Goal: Task Accomplishment & Management: Complete application form

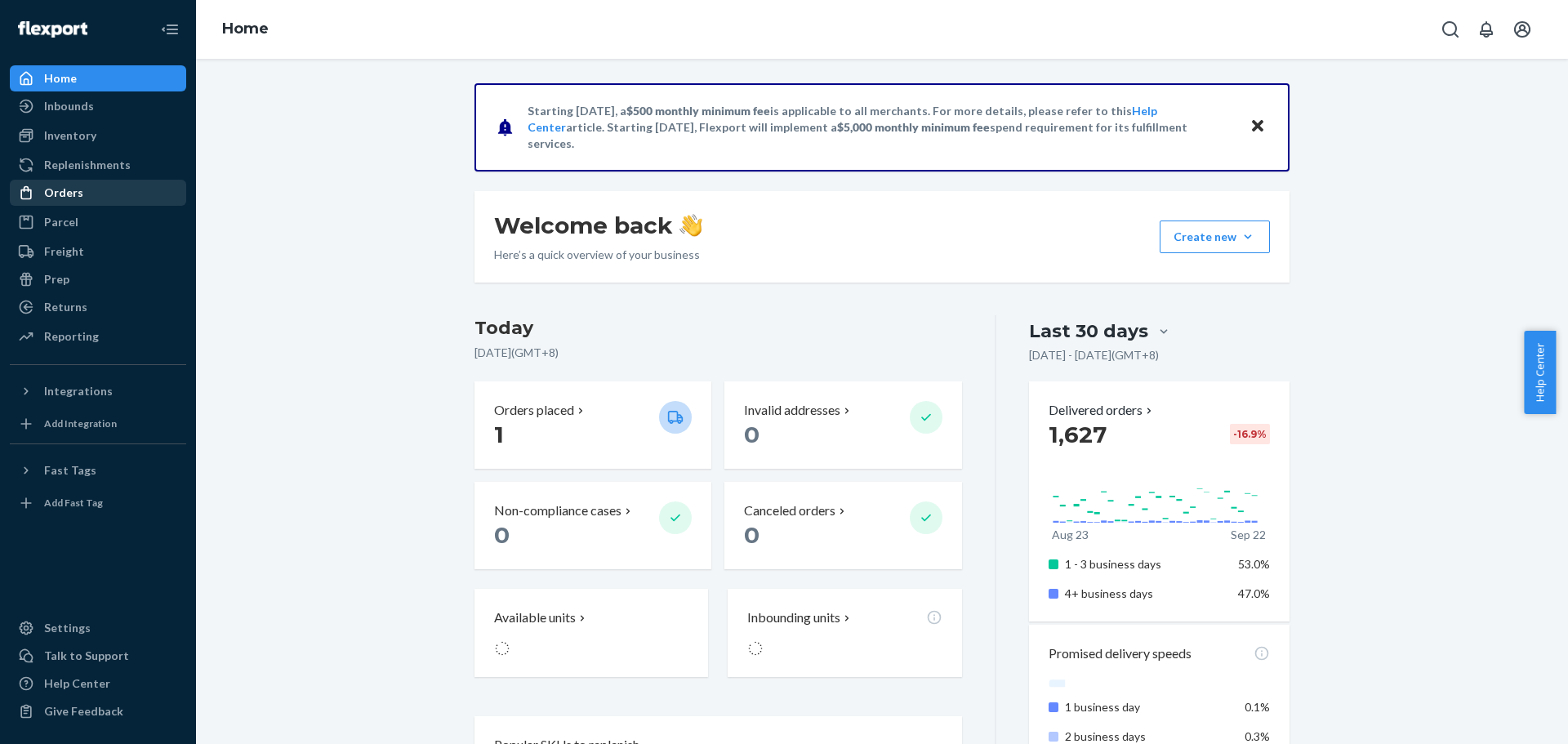
click at [82, 203] on div "Orders" at bounding box center [97, 193] width 173 height 23
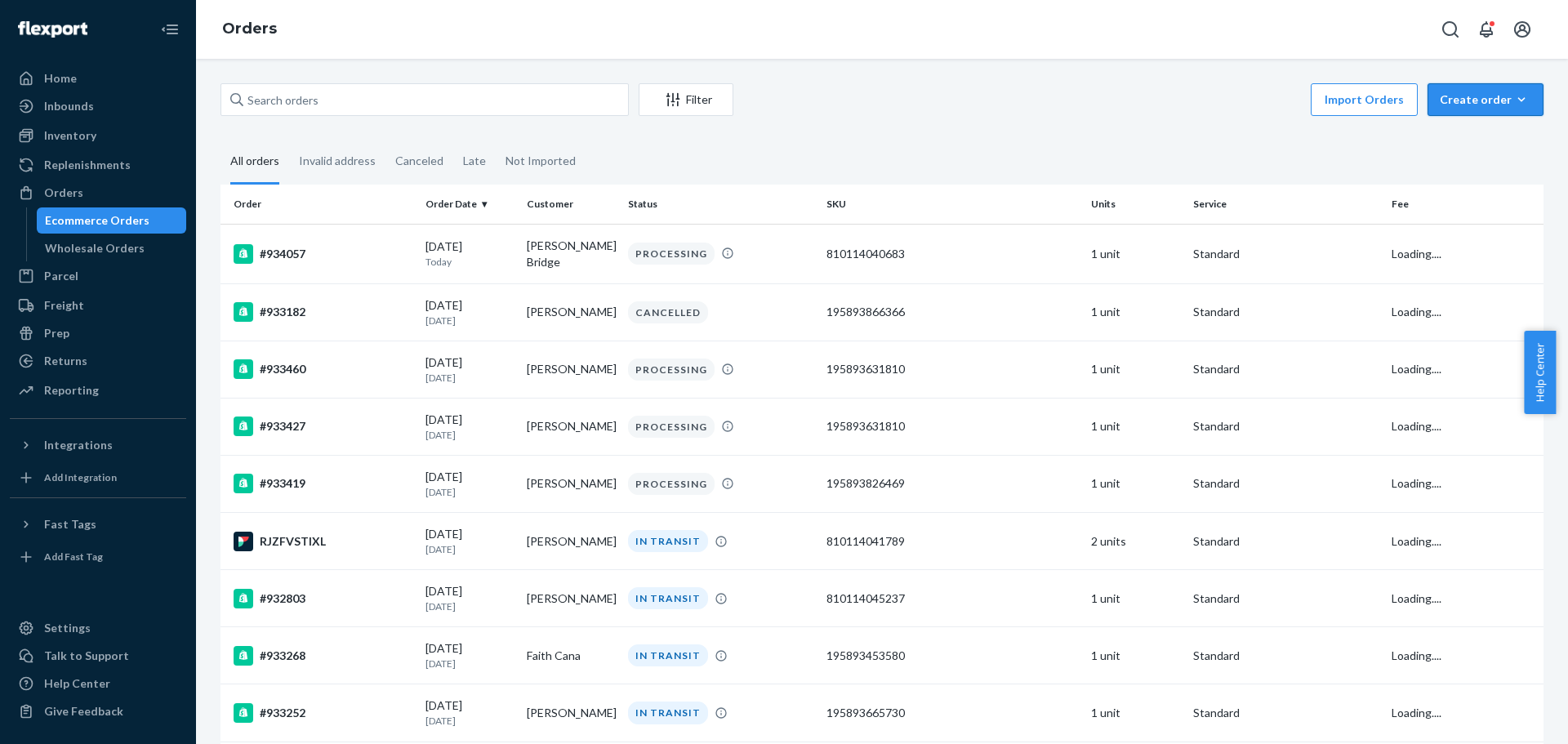
click at [1498, 97] on div "Create order" at bounding box center [1485, 99] width 92 height 16
click at [1490, 135] on span "Ecommerce order" at bounding box center [1495, 139] width 101 height 11
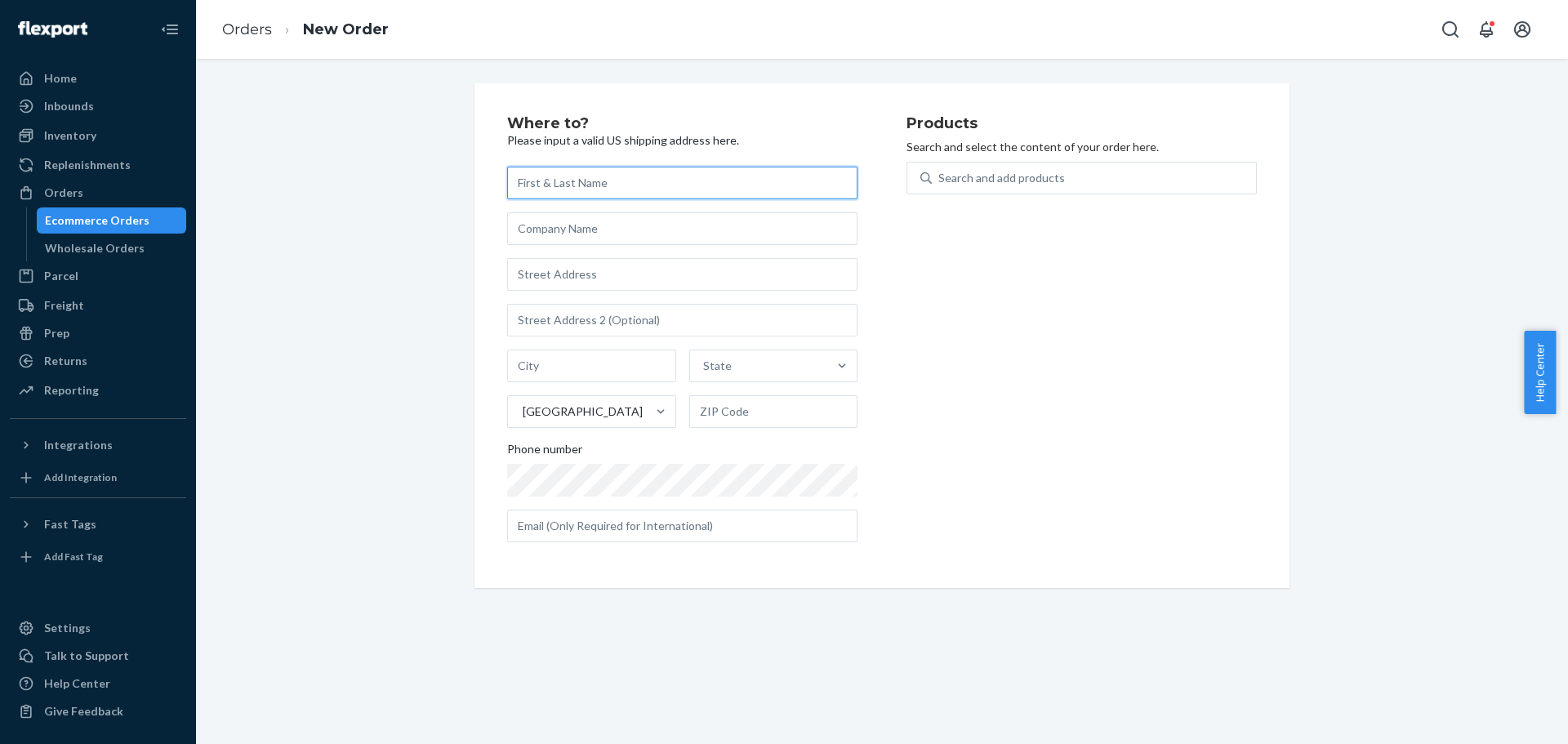
click at [624, 181] on input "text" at bounding box center [682, 182] width 351 height 33
click at [633, 228] on input "text" at bounding box center [682, 229] width 351 height 33
click at [644, 269] on input "text" at bounding box center [682, 274] width 351 height 33
click at [543, 185] on input "Khang Nguyen" at bounding box center [682, 182] width 351 height 33
click at [610, 191] on input "Bich Nguyen" at bounding box center [682, 182] width 351 height 33
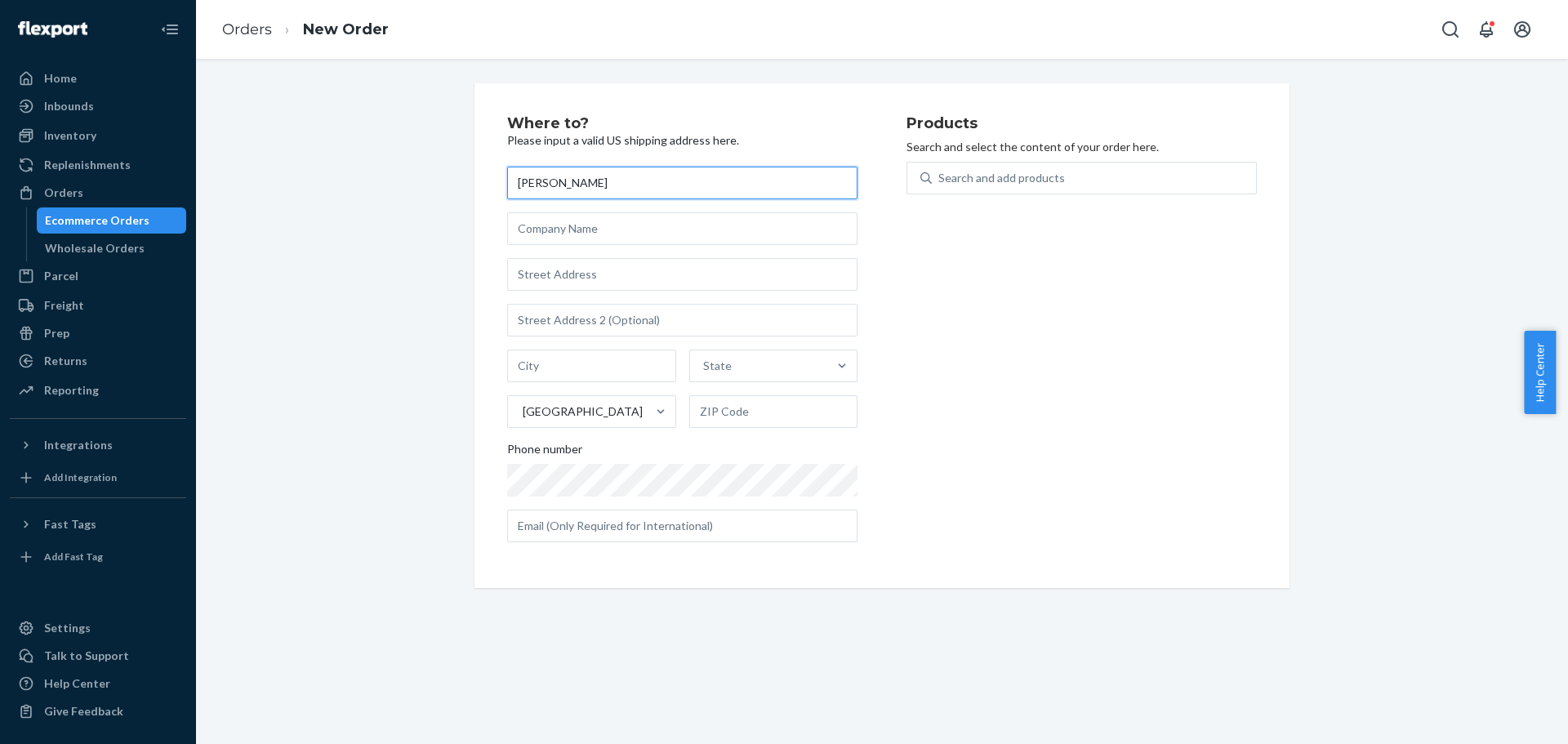
paste input "Vivian"
type input "Vivian Nguyen"
click at [589, 220] on input "text" at bounding box center [682, 229] width 351 height 33
paste input "10629 Moonlight Bay Way* *Charlotte, NC 28278*"
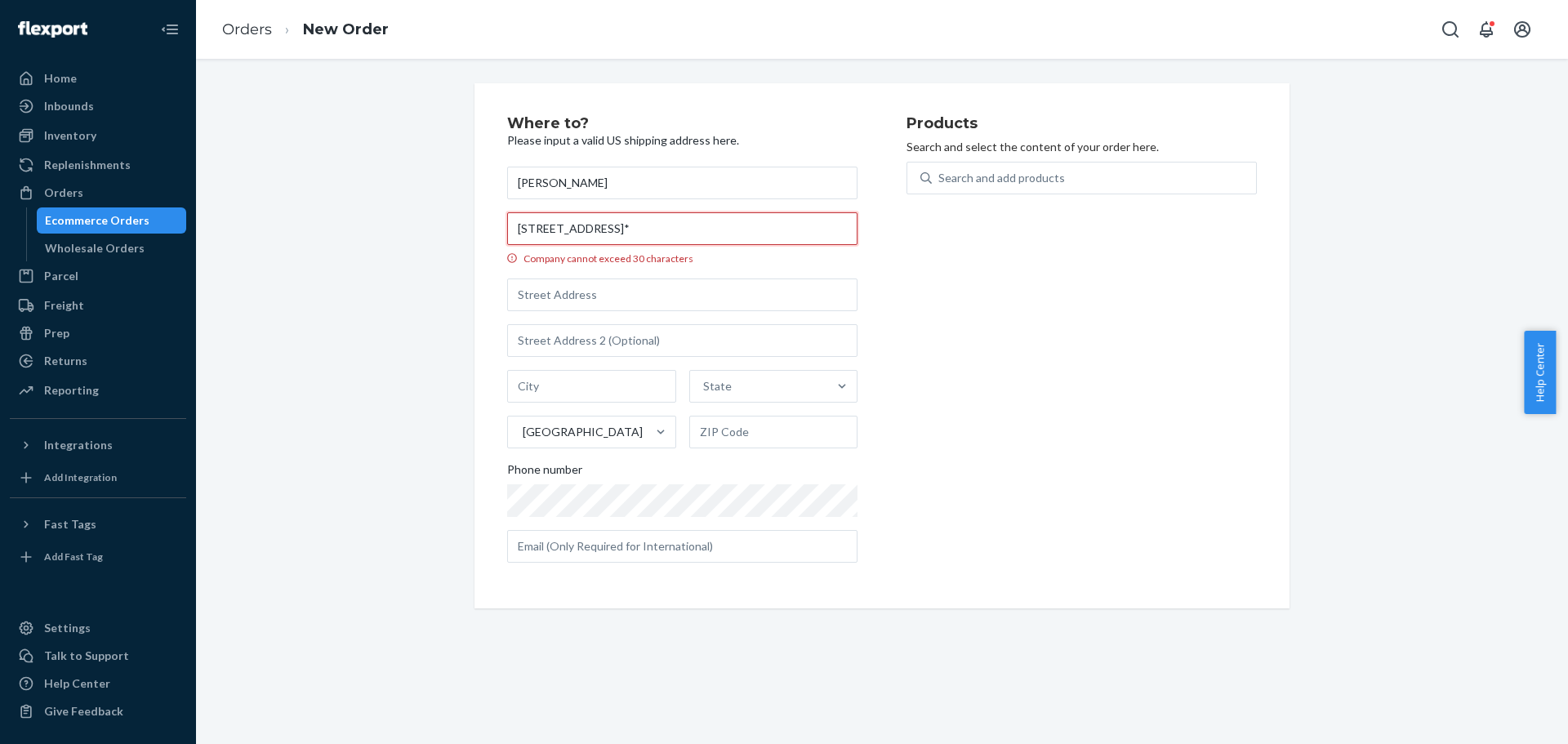
drag, startPoint x: 512, startPoint y: 232, endPoint x: 642, endPoint y: 232, distance: 130.0
click at [642, 232] on input "10629 Moonlight Bay Way* *Charlotte, NC 28278*" at bounding box center [682, 229] width 351 height 33
type input "10629 Moonlight Bay Way* *Charlotte, NC 28278*"
click at [608, 297] on input "text" at bounding box center [682, 295] width 351 height 33
paste input "10629 Moonlight Bay Way"
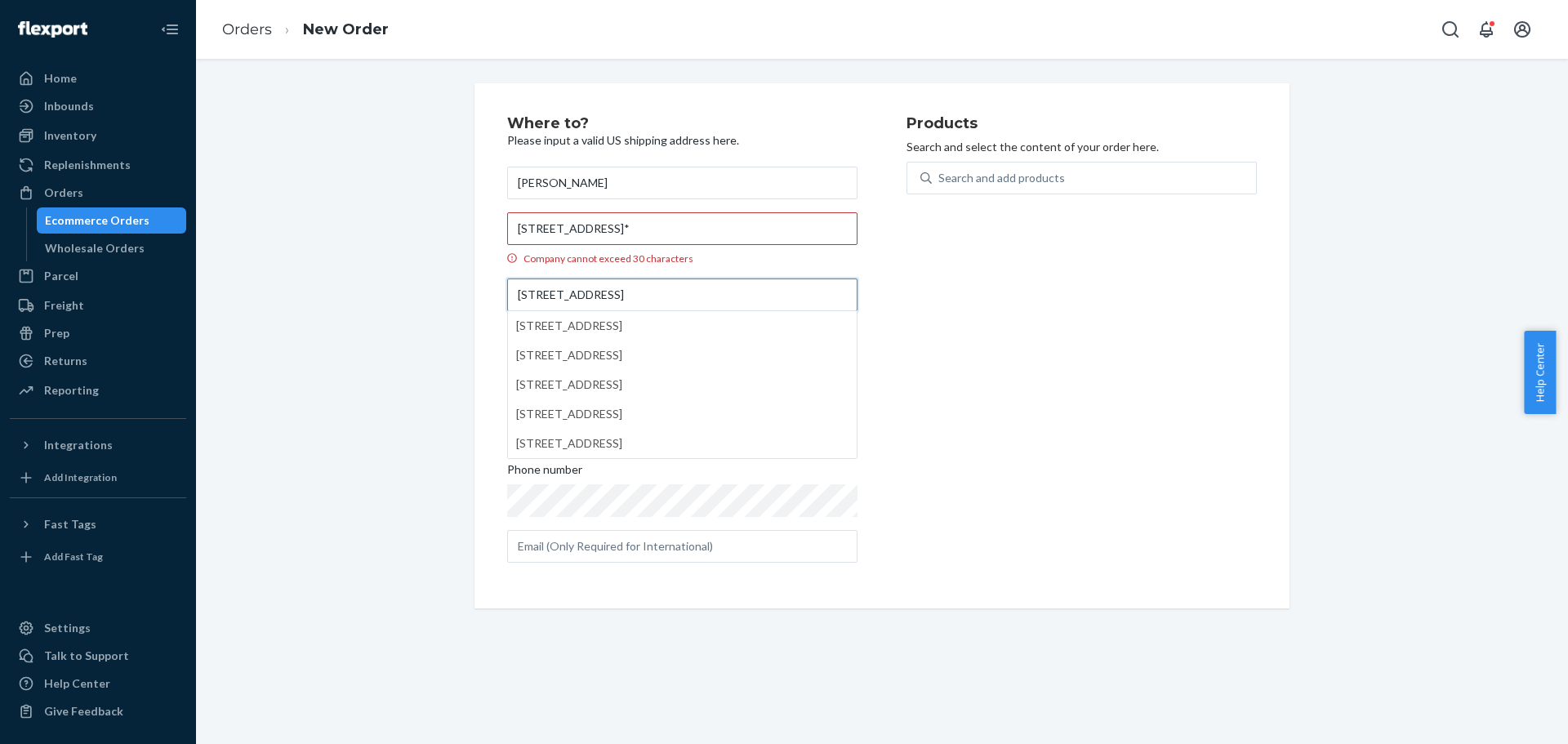
type input "10629 Moonlight Bay Way"
click at [761, 268] on div "Vivian Nguyen 10629 Moonlight Bay Way* *Charlotte, NC 28278* Company cannot exc…" at bounding box center [682, 364] width 351 height 396
drag, startPoint x: 656, startPoint y: 230, endPoint x: 679, endPoint y: 231, distance: 23.0
click at [679, 231] on input "10629 Moonlight Bay Way* *Charlotte, NC 28278*" at bounding box center [682, 229] width 351 height 33
click at [772, 388] on div "State" at bounding box center [759, 386] width 138 height 33
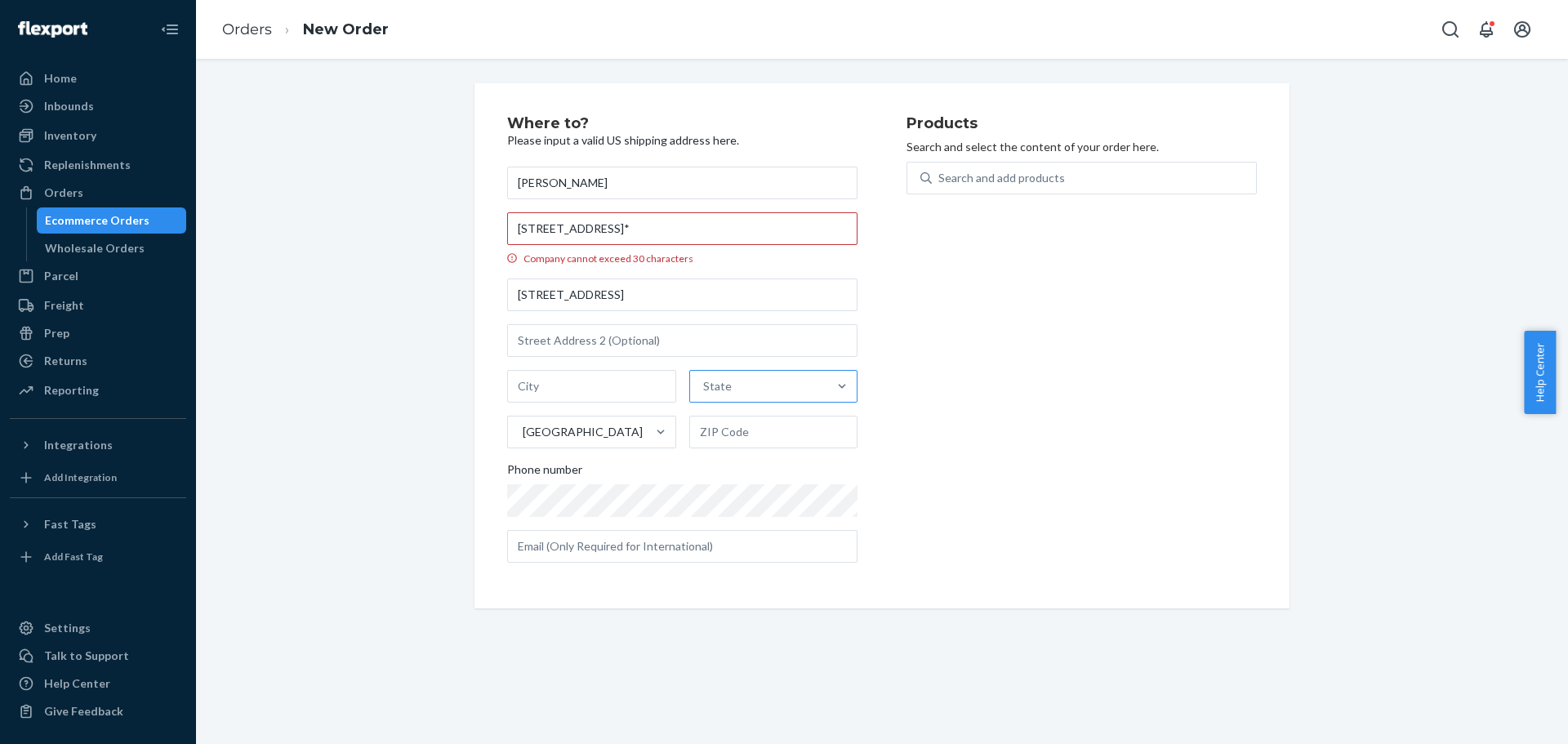
click at [705, 388] on input "State" at bounding box center [704, 386] width 2 height 16
type input "c"
type input "nc"
click at [760, 432] on div "North Carolina" at bounding box center [771, 425] width 165 height 33
click at [713, 394] on input "nc" at bounding box center [707, 386] width 13 height 16
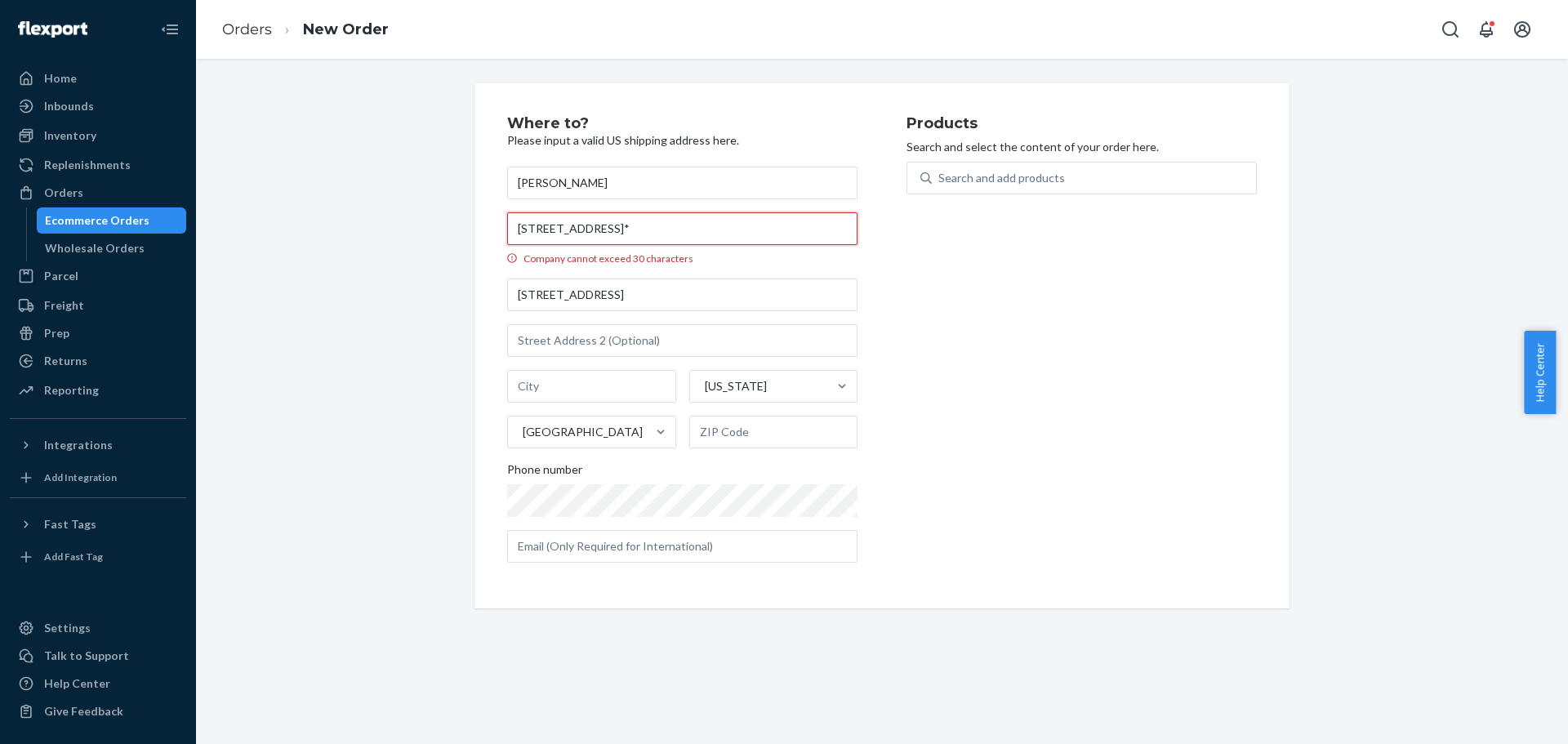
drag, startPoint x: 656, startPoint y: 232, endPoint x: 703, endPoint y: 229, distance: 47.1
click at [703, 229] on input "10629 Moonlight Bay Way* *Charlotte, NC 28278*" at bounding box center [682, 229] width 351 height 33
click at [601, 391] on input "text" at bounding box center [592, 386] width 169 height 33
paste input "Charlotte"
type input "Charlotte"
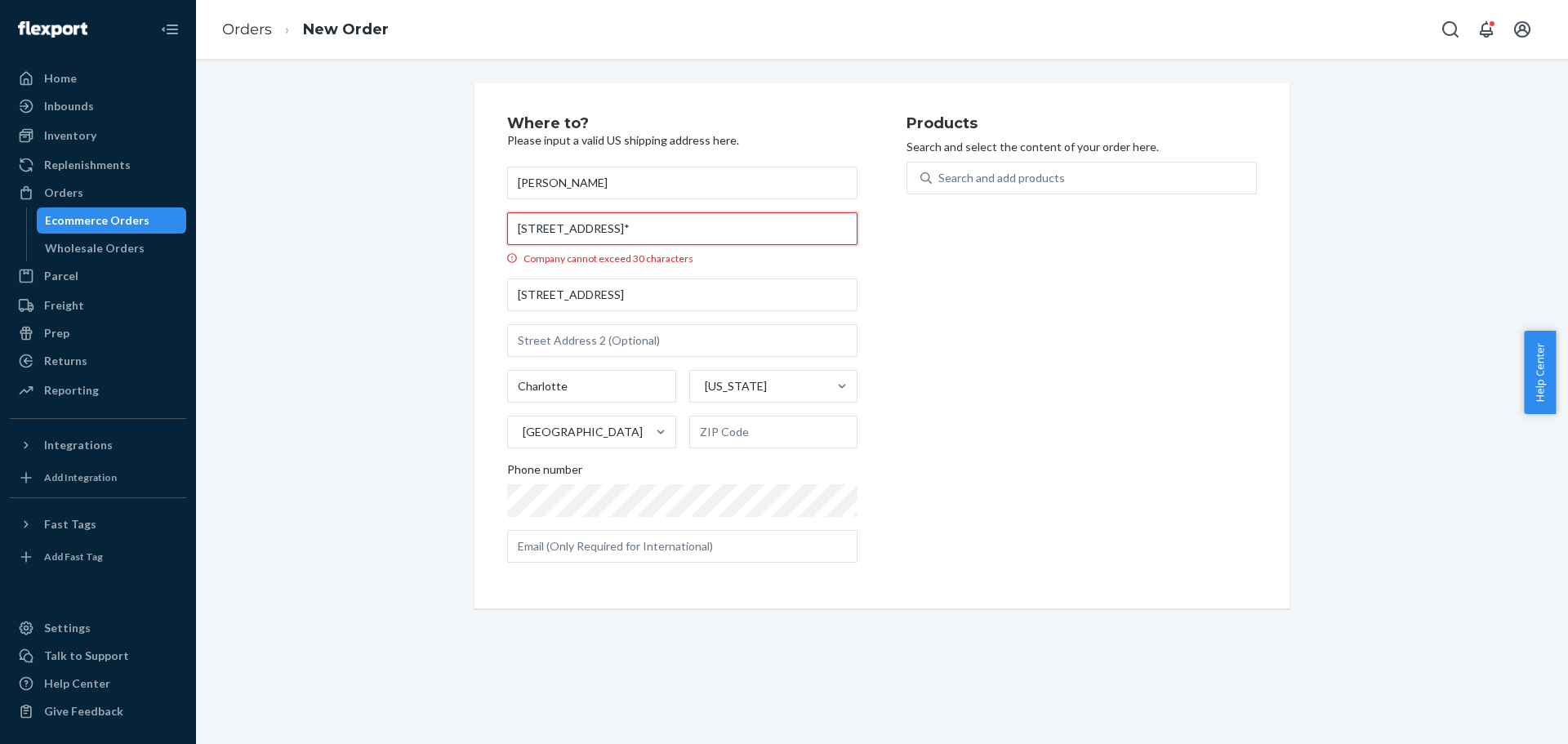
drag, startPoint x: 729, startPoint y: 231, endPoint x: 760, endPoint y: 238, distance: 31.8
click at [760, 233] on input "10629 Moonlight Bay Way* *Charlotte, NC 28278*" at bounding box center [682, 229] width 351 height 33
click at [760, 431] on input "text" at bounding box center [773, 432] width 169 height 33
paste input "28278"
type input "28278"
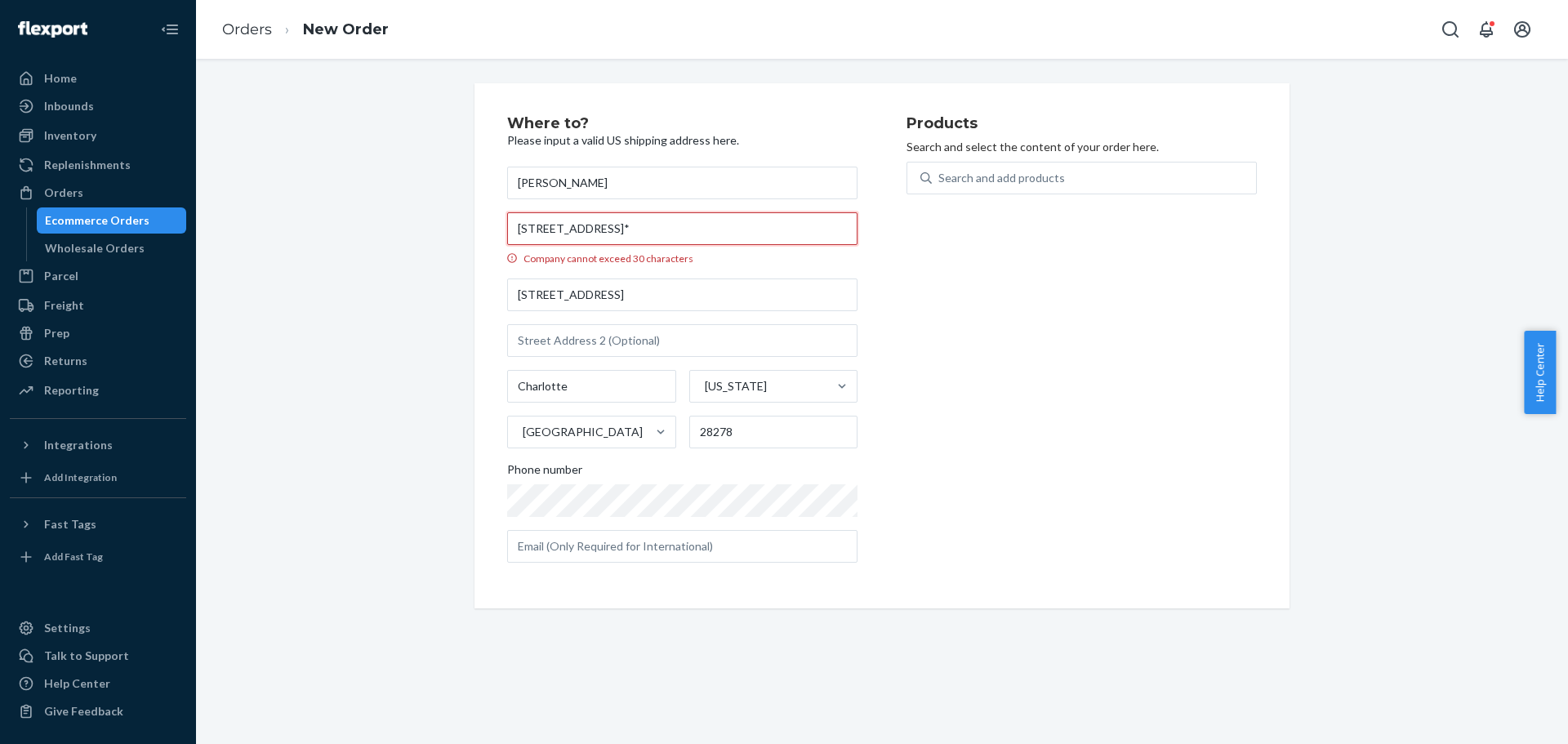
drag, startPoint x: 791, startPoint y: 231, endPoint x: 510, endPoint y: 230, distance: 281.0
click at [510, 230] on input "10629 Moonlight Bay Way* *Charlotte, NC 28278*" at bounding box center [682, 229] width 351 height 33
click at [1231, 371] on div "Products Search and select the content of your order here. Search and add produ…" at bounding box center [1081, 346] width 351 height 459
drag, startPoint x: 790, startPoint y: 229, endPoint x: 484, endPoint y: 231, distance: 306.0
click at [484, 231] on div "Where to? Please input a valid US shipping address here. Vivian Nguyen 10629 Mo…" at bounding box center [882, 346] width 815 height 526
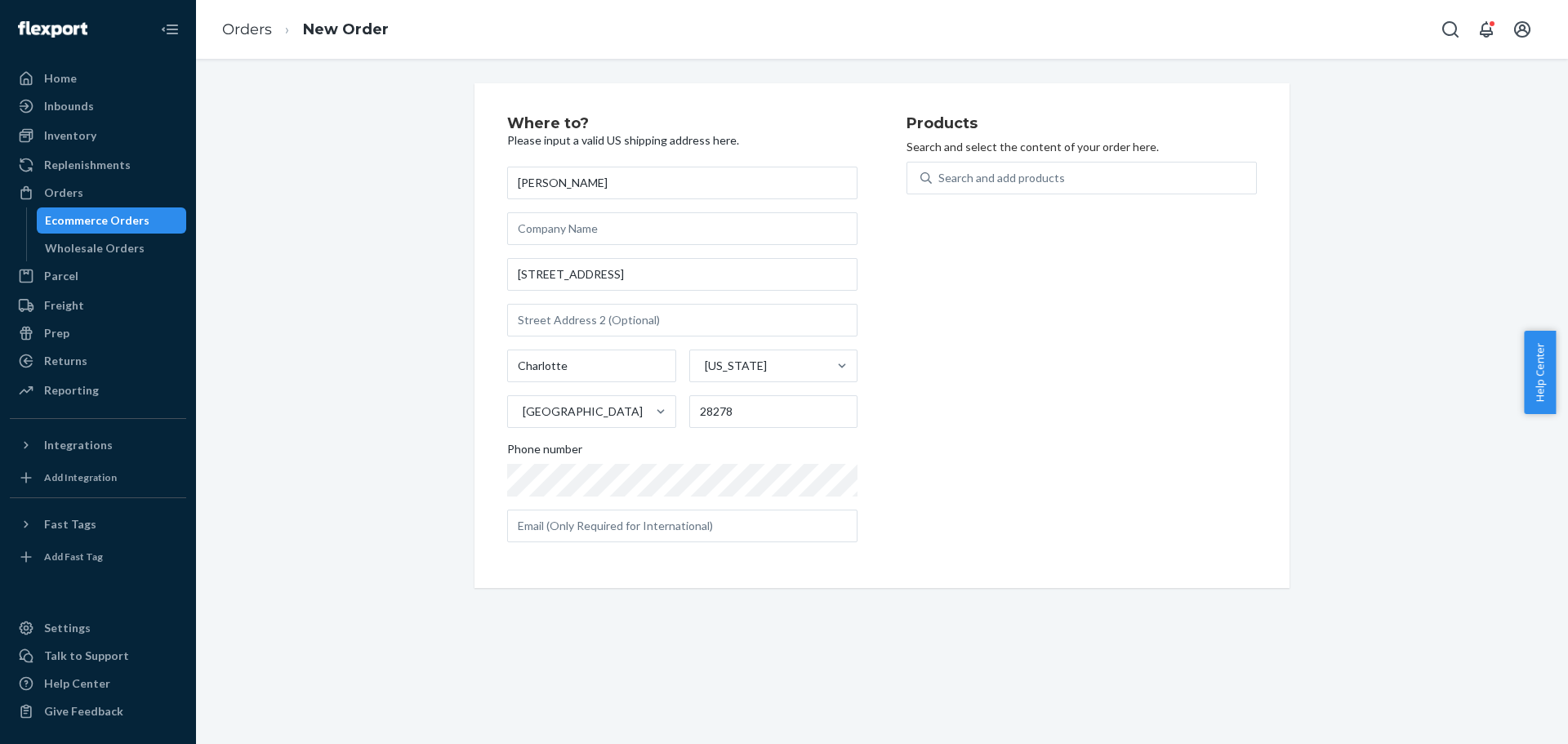
click at [1117, 384] on div "Products Search and select the content of your order here. Search and add produ…" at bounding box center [1081, 336] width 351 height 440
click at [991, 508] on div "Products Search and select the content of your order here. Search and add produ…" at bounding box center [1081, 336] width 351 height 440
drag, startPoint x: 974, startPoint y: 461, endPoint x: 983, endPoint y: 386, distance: 75.5
click at [1012, 178] on div "Search and add products" at bounding box center [1002, 178] width 127 height 16
click at [940, 178] on input "Search and add products" at bounding box center [939, 178] width 2 height 16
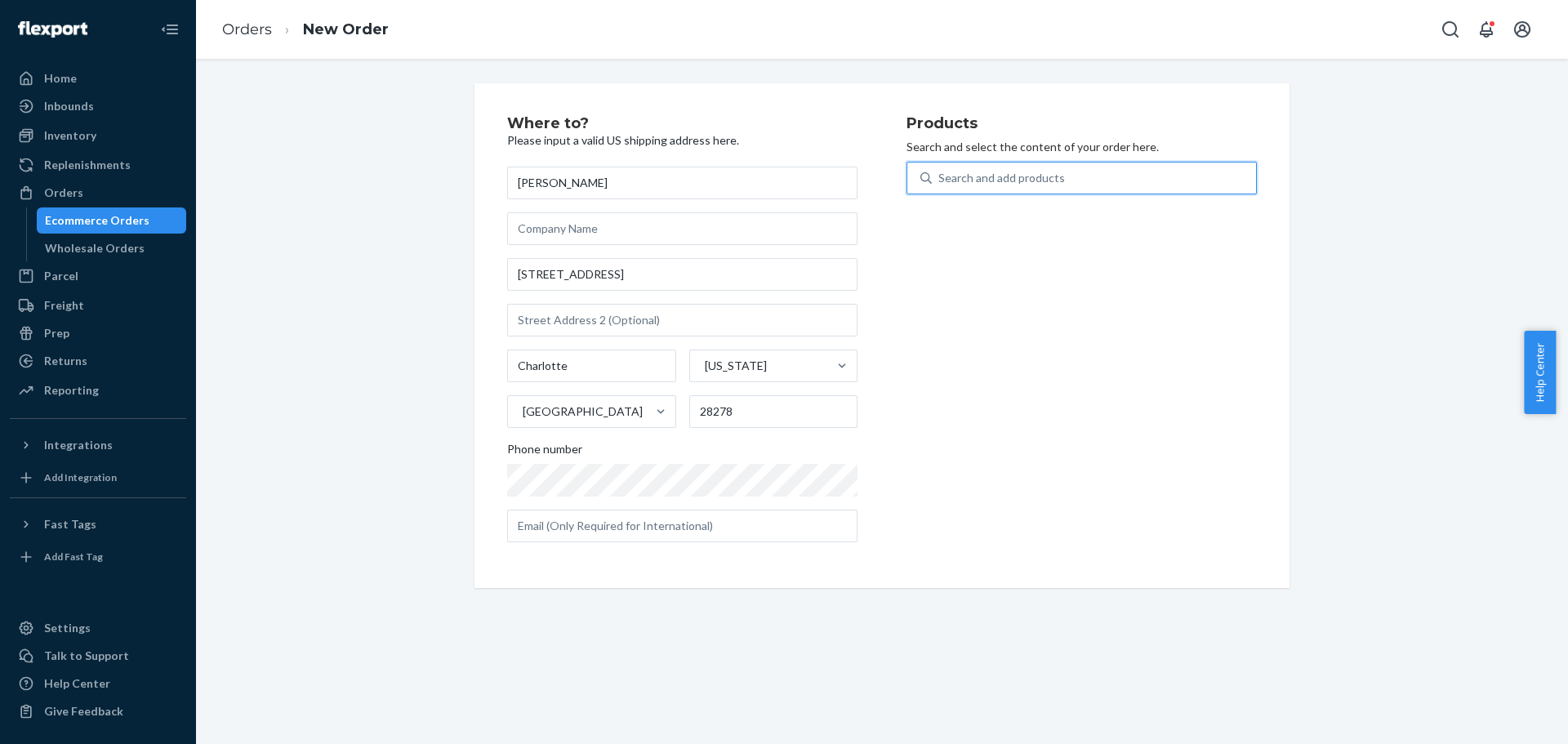
paste input "195893348053"
type input "195893348053"
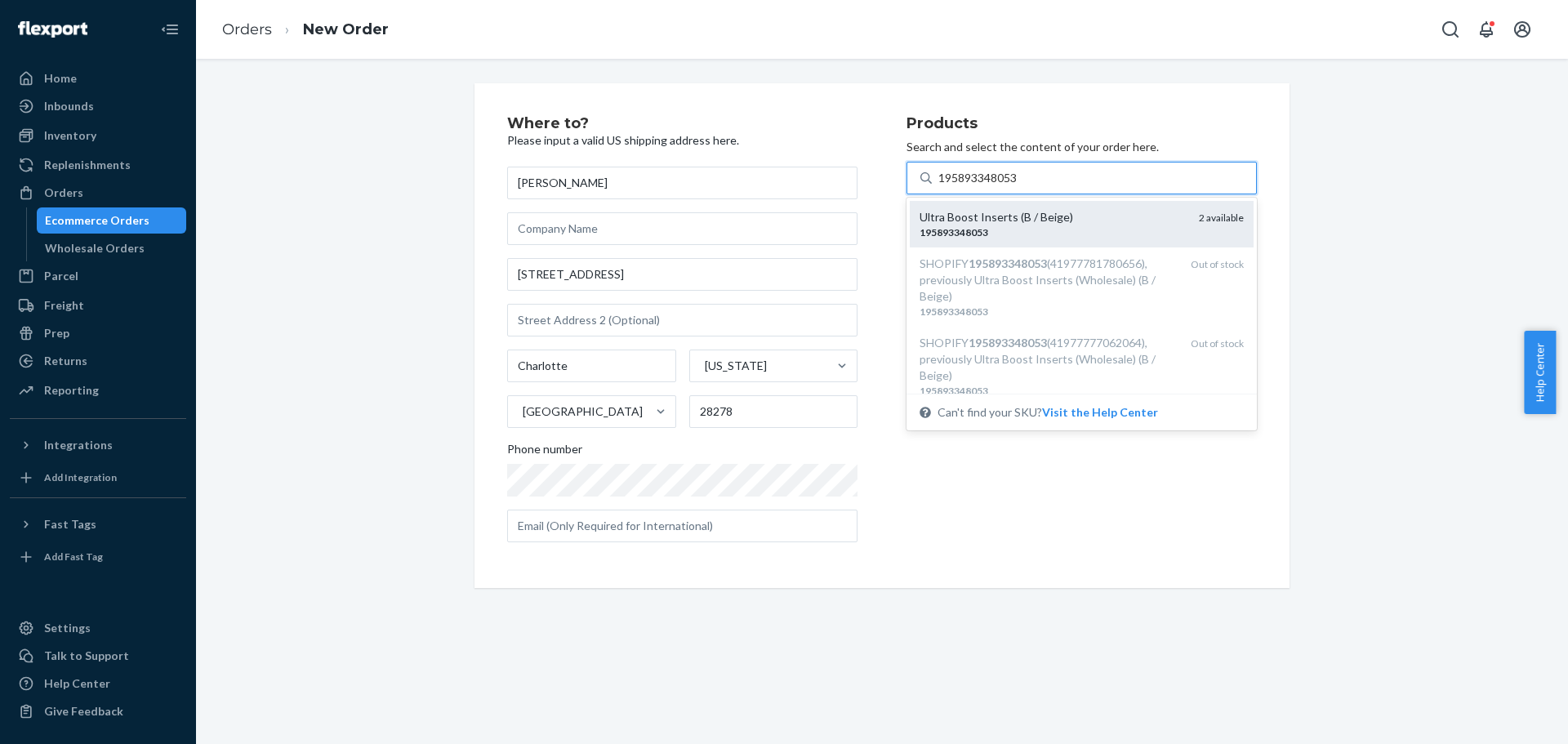
click at [1033, 225] on div "195893348053" at bounding box center [1053, 232] width 267 height 14
click at [1019, 186] on input "195893348053" at bounding box center [979, 178] width 81 height 16
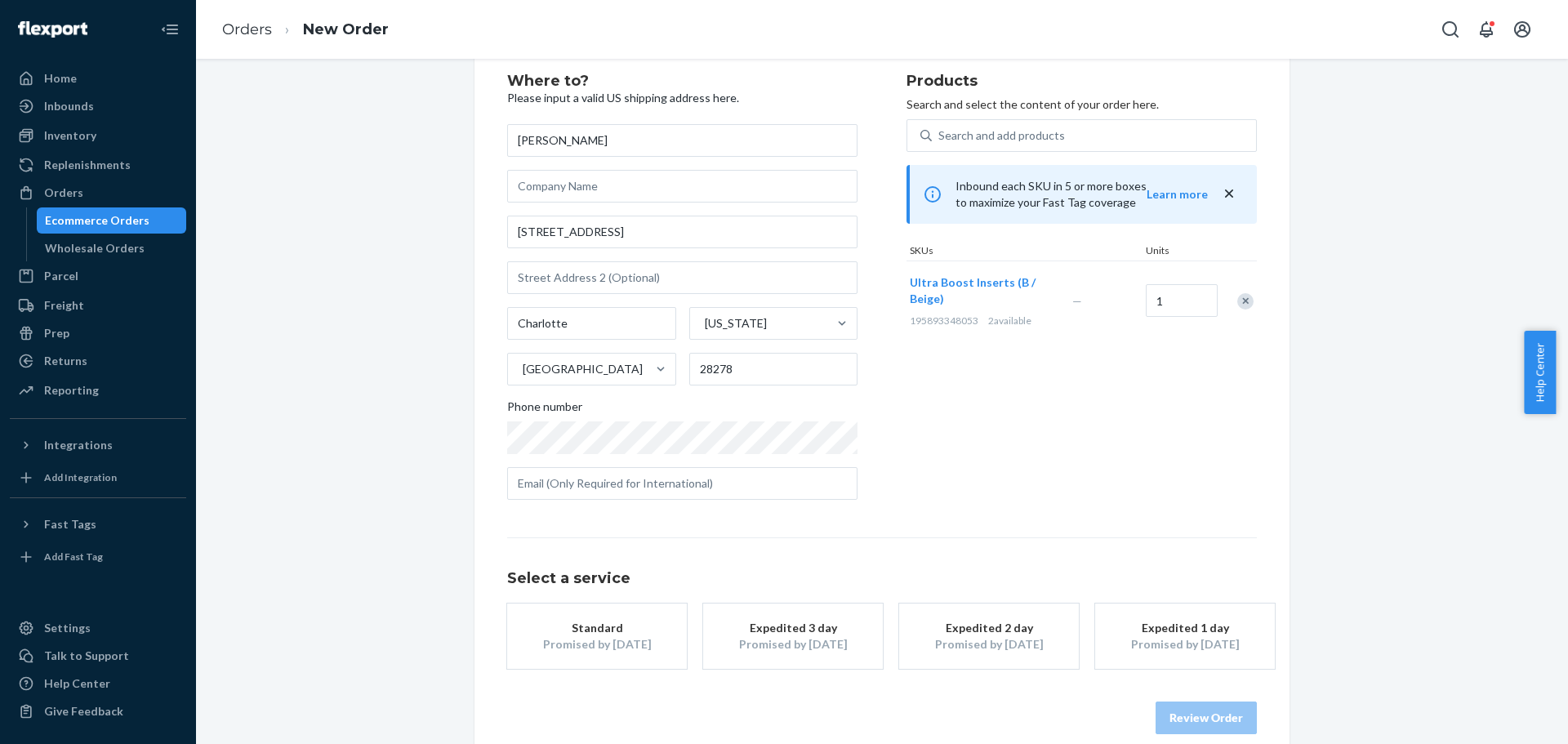
scroll to position [65, 0]
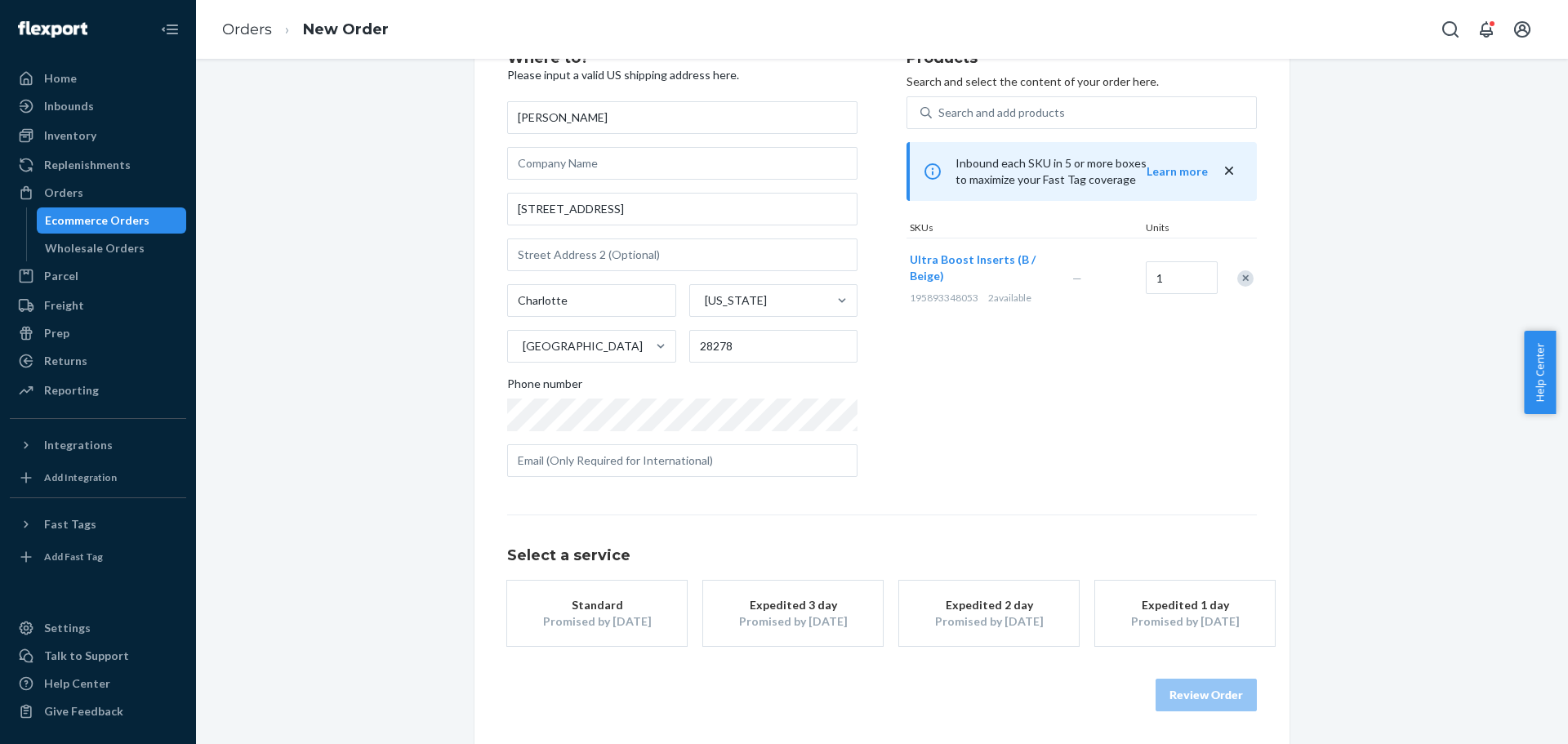
drag, startPoint x: 1359, startPoint y: 256, endPoint x: 1357, endPoint y: 336, distance: 80.0
click at [958, 628] on div "Promised by Sep 24, 2025" at bounding box center [989, 621] width 130 height 16
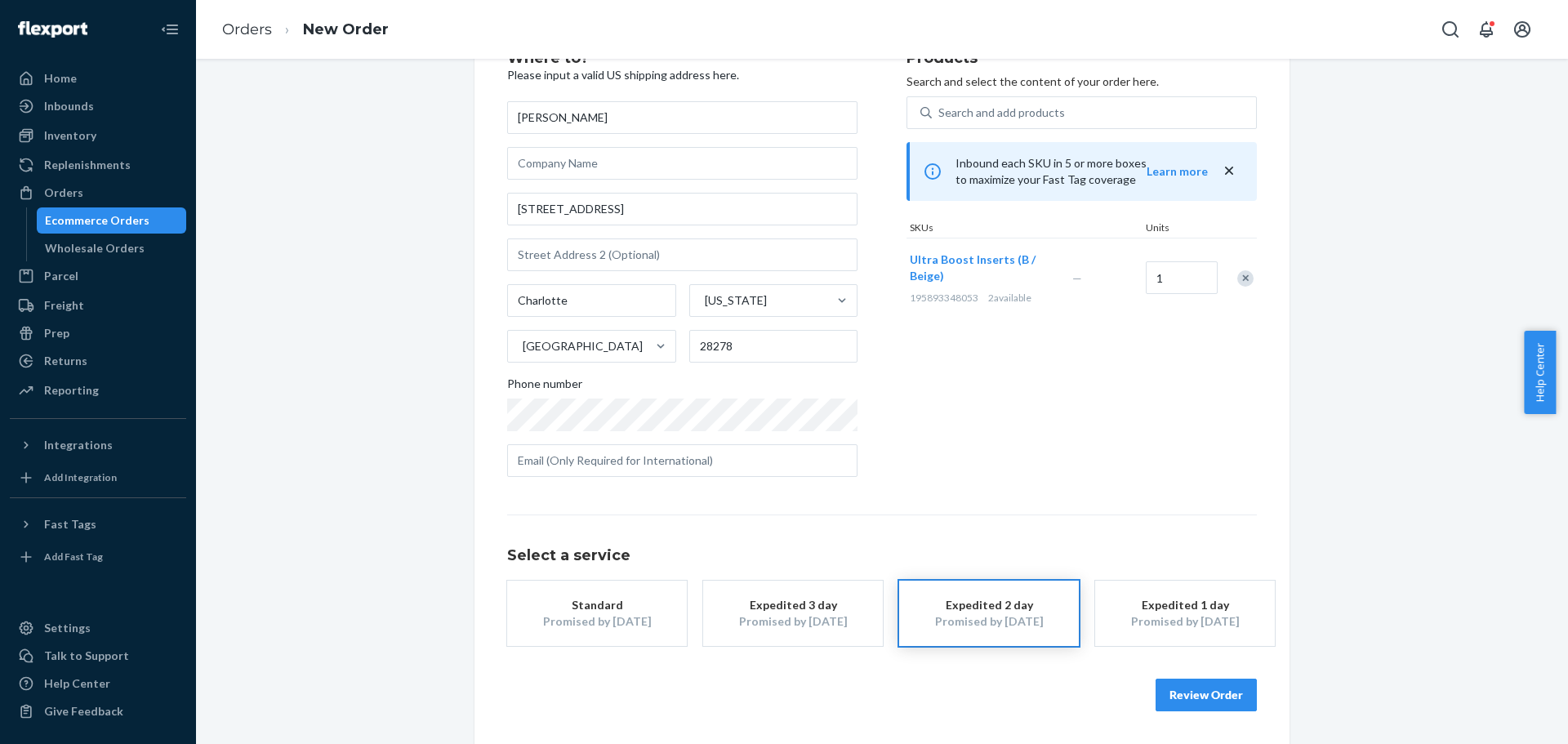
click at [1210, 695] on button "Review Order" at bounding box center [1206, 695] width 101 height 33
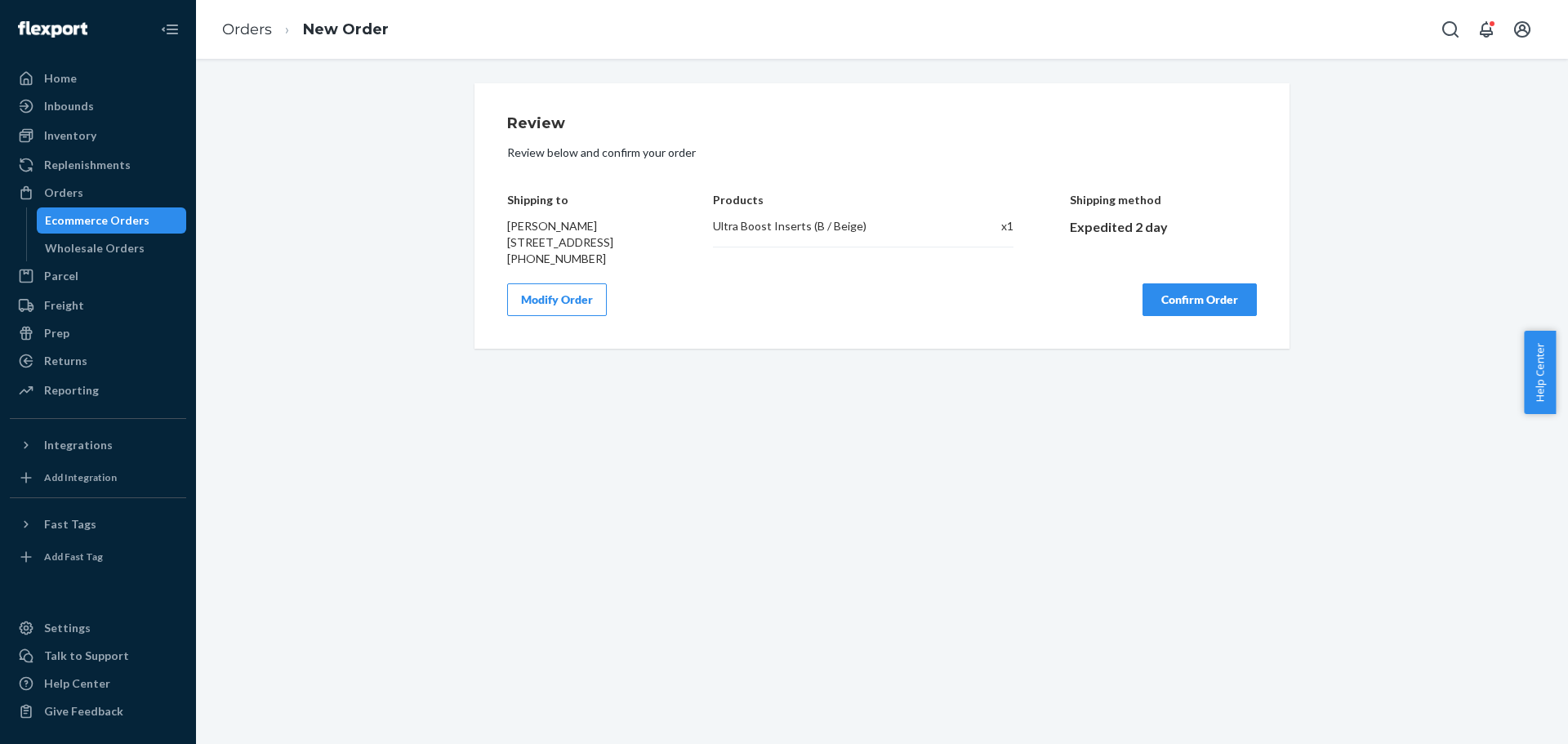
scroll to position [0, 0]
click at [1191, 316] on button "Confirm Order" at bounding box center [1199, 300] width 114 height 33
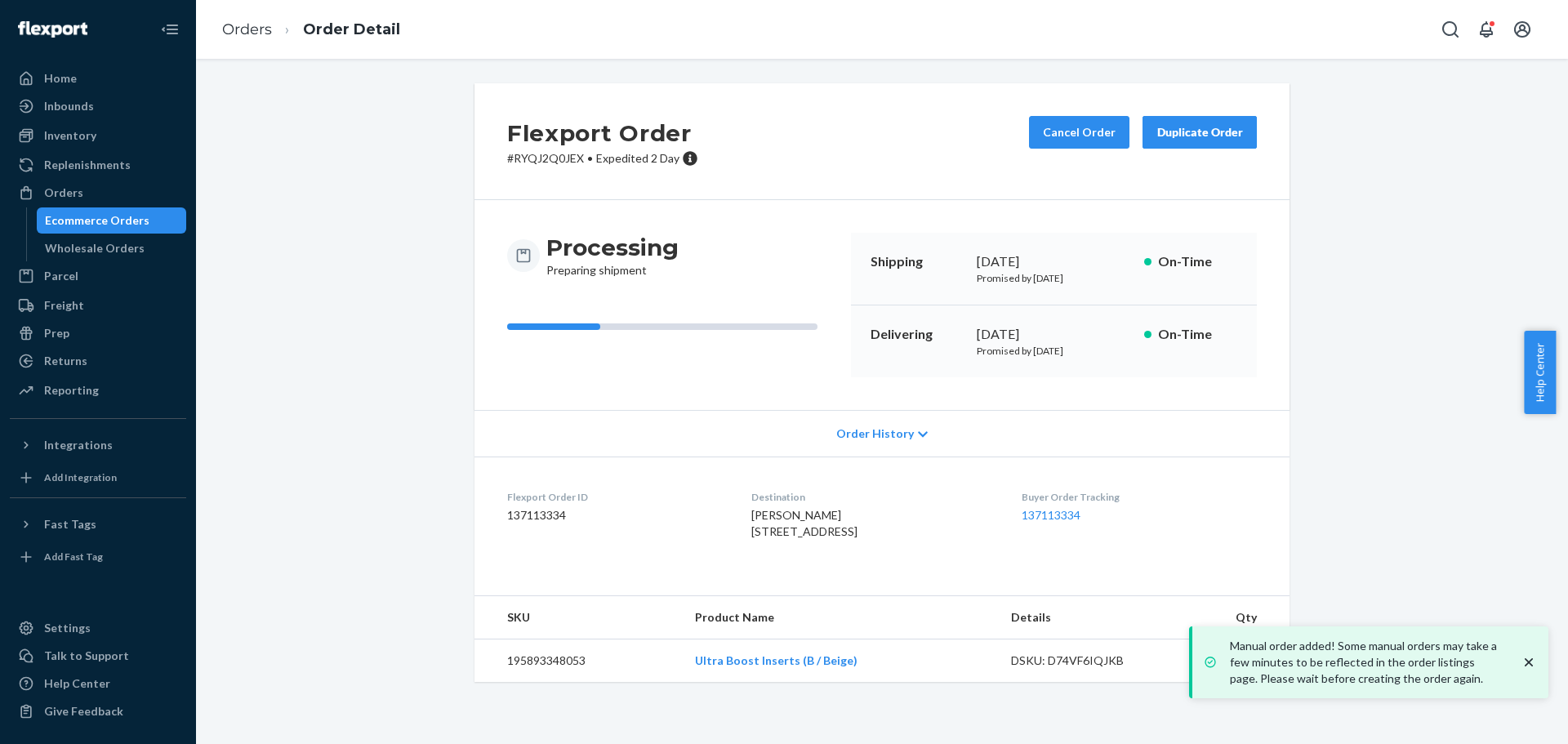
click at [1529, 662] on icon "close toast" at bounding box center [1528, 662] width 9 height 9
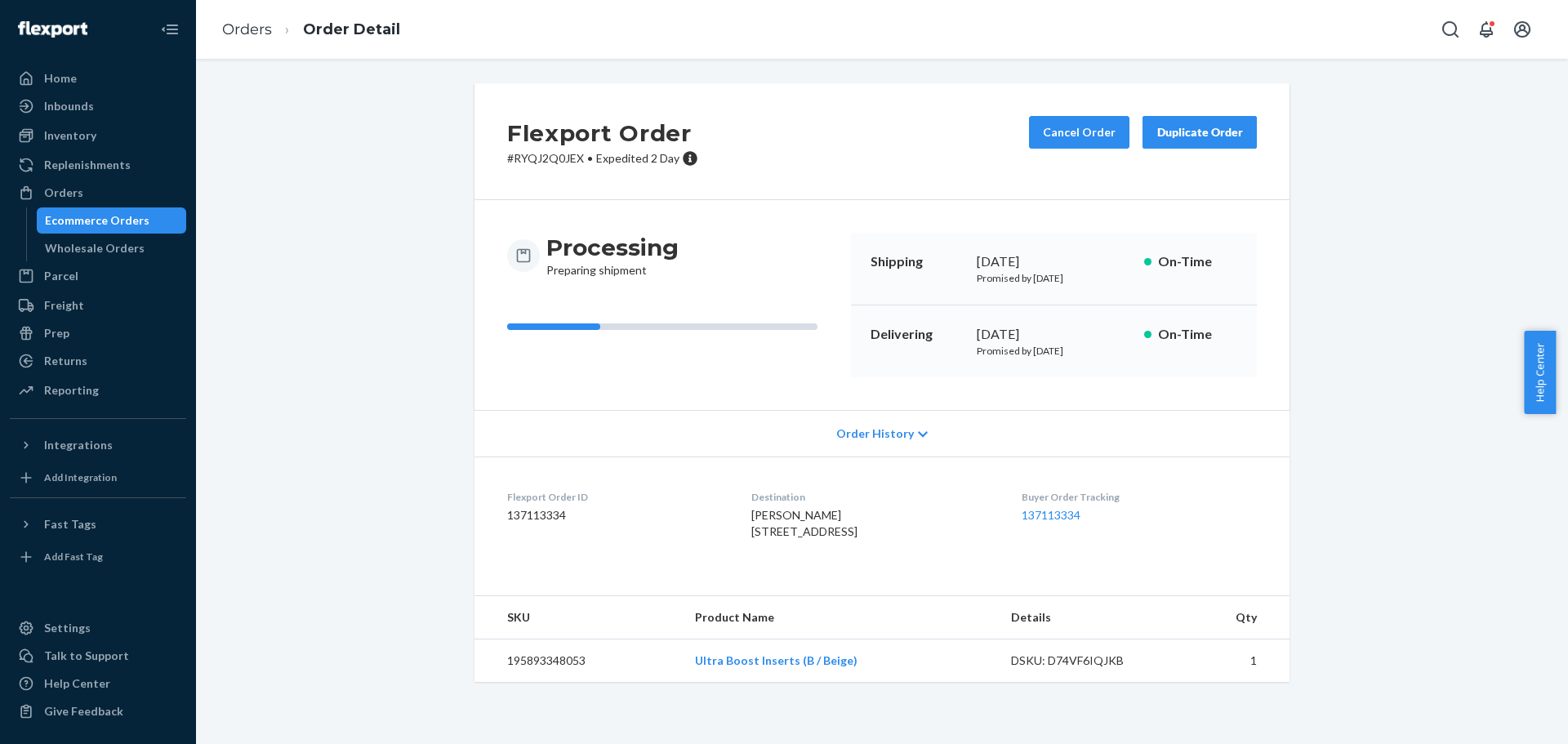
drag, startPoint x: 411, startPoint y: 232, endPoint x: 352, endPoint y: 93, distance: 151.0
click at [410, 232] on div "Flexport Order # RYQJ2Q0JEX • Expedited 2 Day Cancel Order Duplicate Order Proc…" at bounding box center [882, 392] width 1348 height 618
drag, startPoint x: 1384, startPoint y: 320, endPoint x: 1376, endPoint y: 407, distance: 87.4
drag, startPoint x: 1331, startPoint y: 362, endPoint x: 1324, endPoint y: 545, distance: 183.1
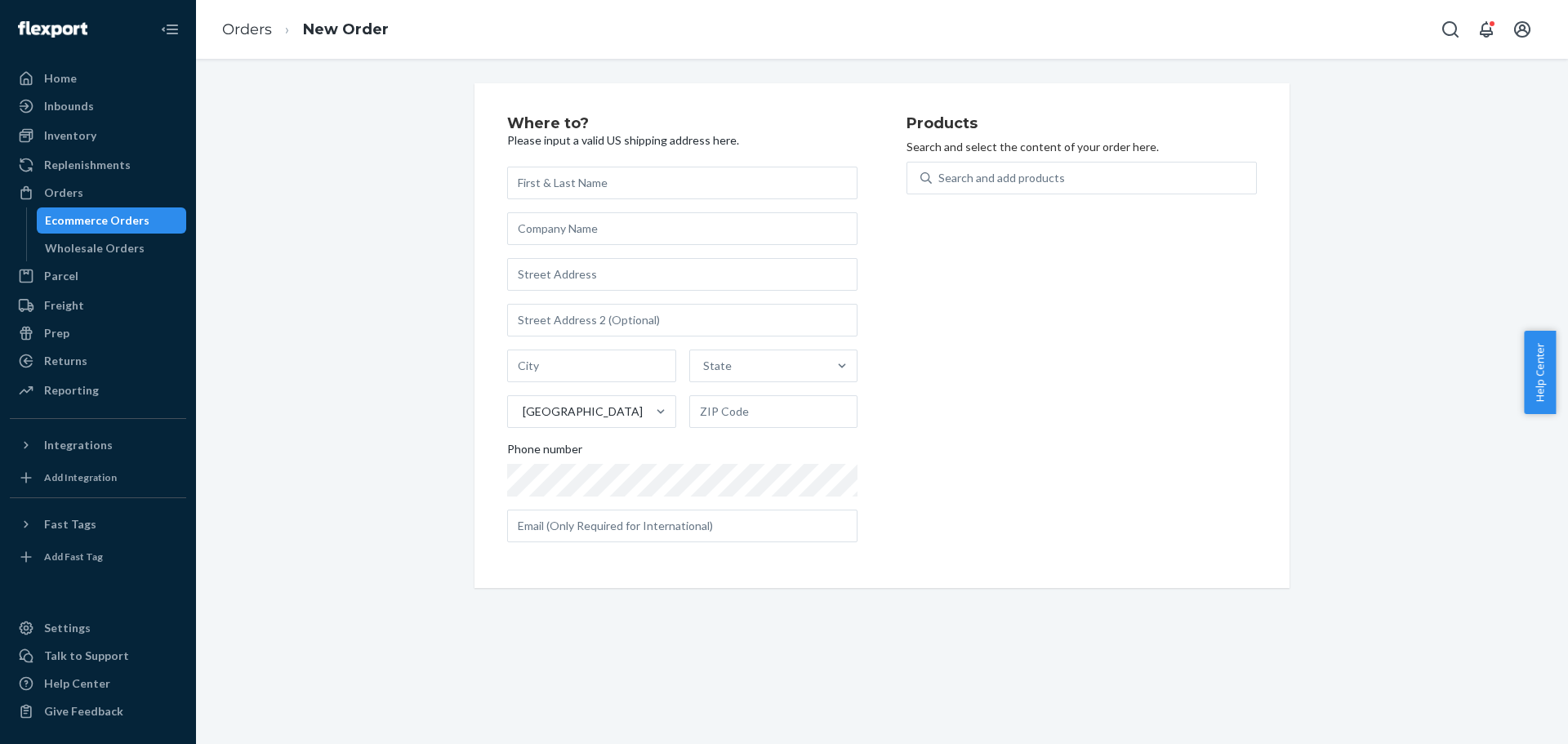
click at [1025, 520] on div "Products Search and select the content of your order here. Search and add produ…" at bounding box center [1081, 336] width 351 height 440
click at [595, 189] on input "text" at bounding box center [682, 182] width 351 height 33
type input "Vivian Nguyen"
click at [646, 241] on input "text" at bounding box center [682, 229] width 351 height 33
paste input "10629 Moonlight Bay Way Charlotte, NC 28278"
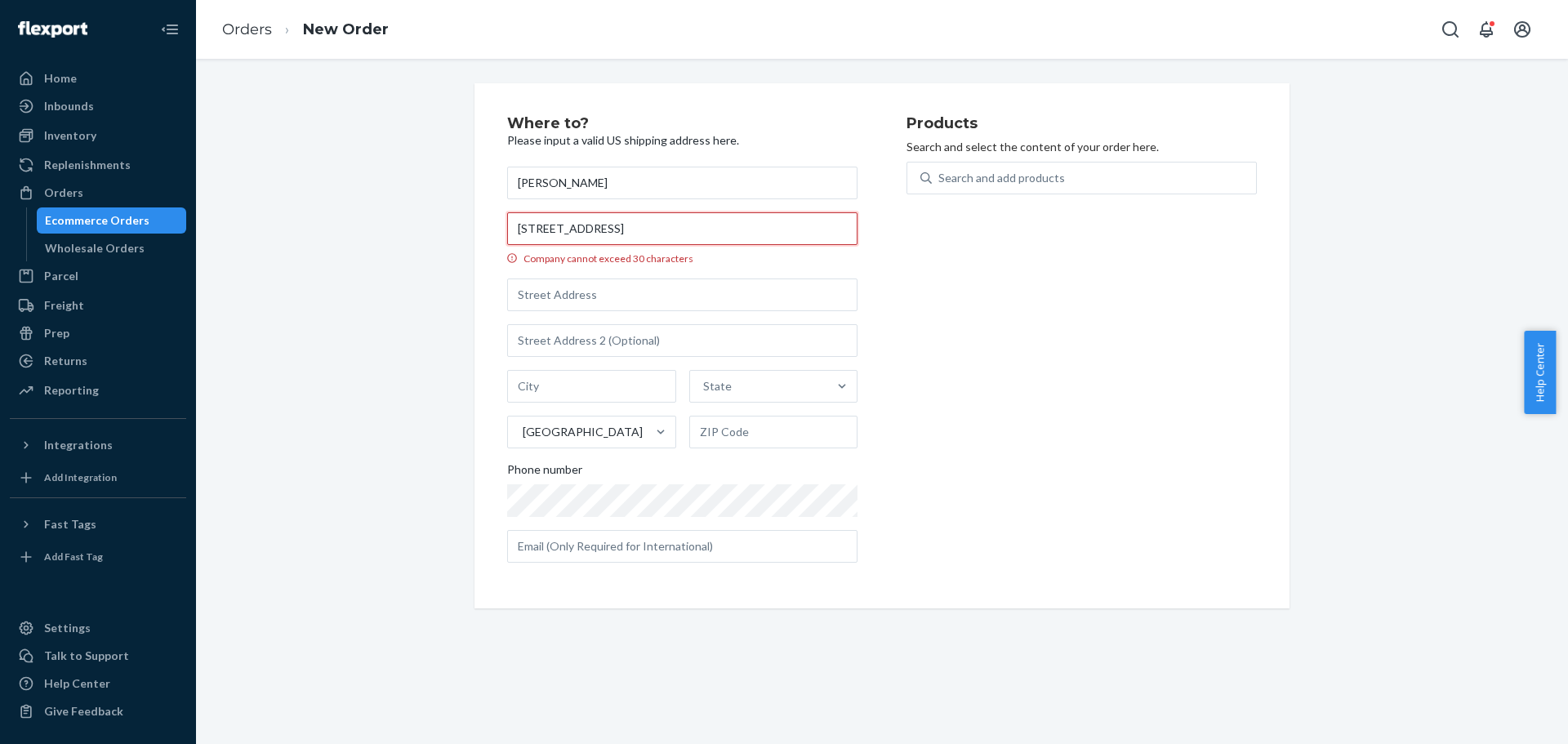
drag, startPoint x: 511, startPoint y: 232, endPoint x: 646, endPoint y: 231, distance: 135.0
click at [646, 231] on input "10629 Moonlight Bay Way Charlotte, NC 28278" at bounding box center [682, 229] width 351 height 33
type input "10629 Moonlight Bay Way Charlotte, NC 28278"
click at [601, 295] on input "text" at bounding box center [682, 295] width 351 height 33
paste input "10629 Moonlight Bay Way"
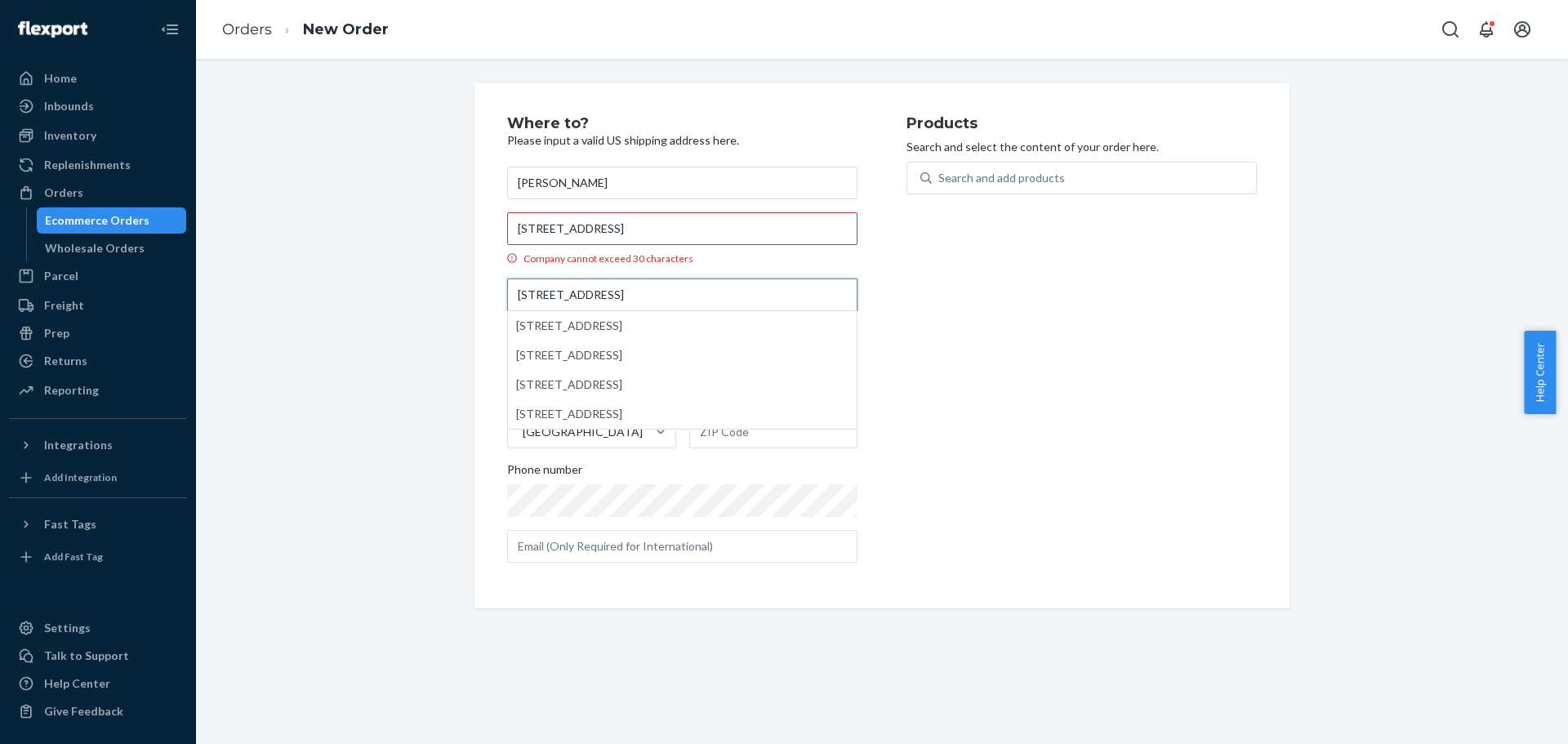
type input "10629 Moonlight Bay Way"
drag, startPoint x: 647, startPoint y: 227, endPoint x: 694, endPoint y: 232, distance: 47.3
click at [694, 232] on input "10629 Moonlight Bay Way Charlotte, NC 28278" at bounding box center [682, 229] width 351 height 33
drag, startPoint x: 596, startPoint y: 413, endPoint x: 606, endPoint y: 400, distance: 16.4
click at [598, 410] on div "State United States" at bounding box center [682, 408] width 351 height 78
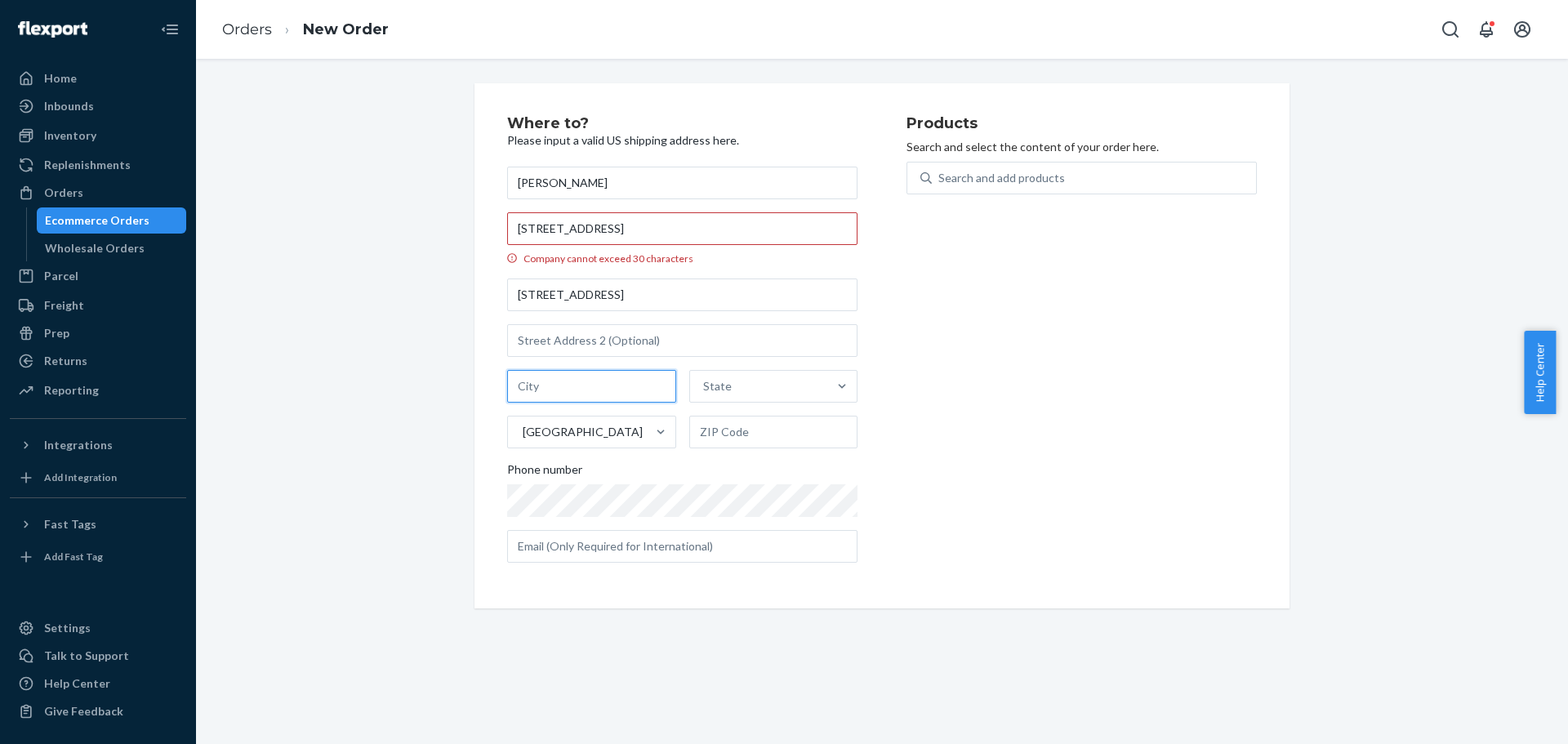
click at [609, 390] on input "text" at bounding box center [592, 386] width 169 height 33
paste input "Charlotte"
type input "Charlotte"
click at [742, 388] on div "State" at bounding box center [759, 386] width 138 height 33
click at [705, 388] on input "option Alabama focused, 1 of 59. 59 results available. Use Up and Down to choos…" at bounding box center [704, 386] width 2 height 16
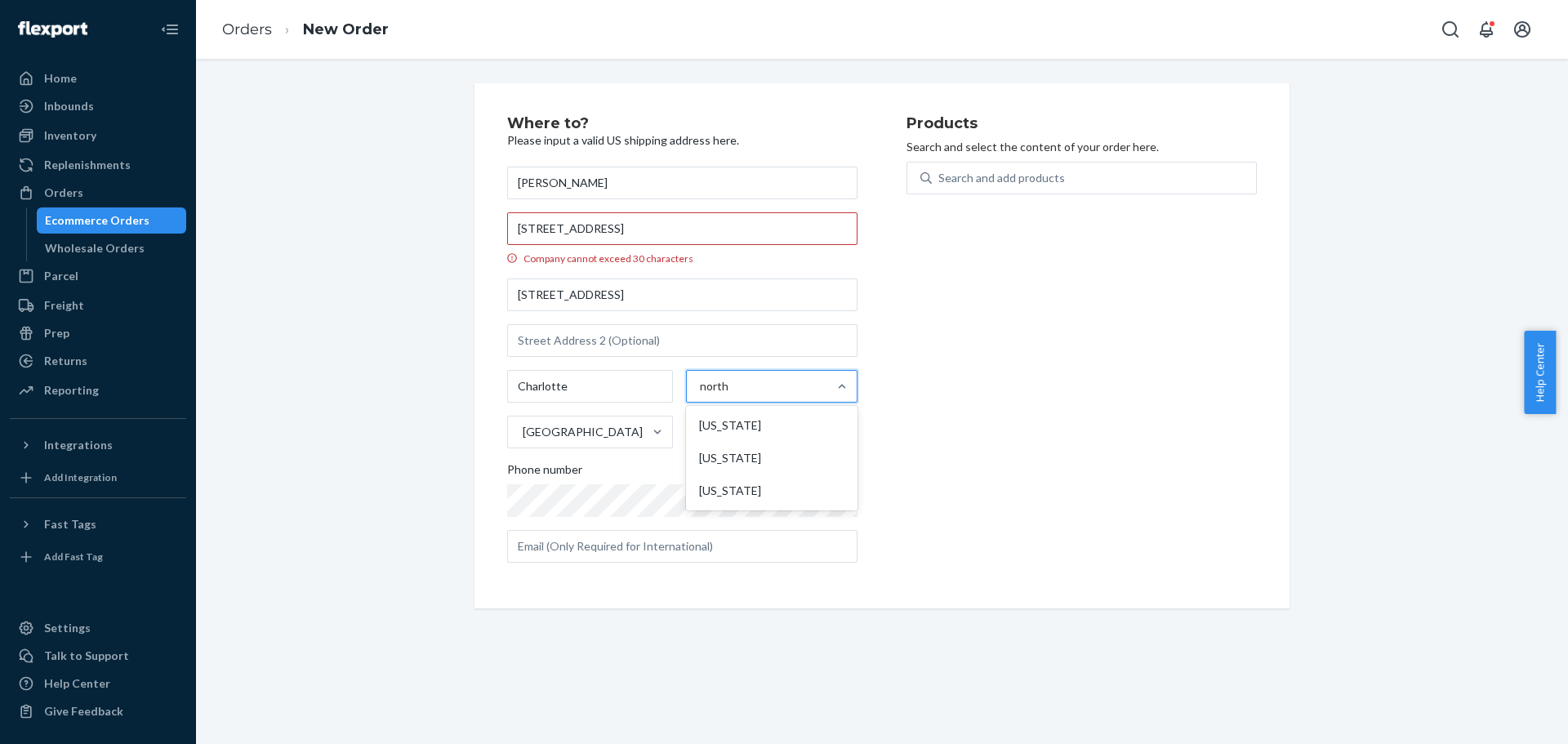
type input "north c"
click at [748, 422] on div "North Carolina" at bounding box center [771, 425] width 165 height 33
click at [736, 394] on input "north c" at bounding box center [718, 386] width 37 height 16
drag, startPoint x: 719, startPoint y: 231, endPoint x: 778, endPoint y: 231, distance: 59.0
click at [778, 231] on input "10629 Moonlight Bay Way Charlotte, NC 28278" at bounding box center [682, 229] width 351 height 33
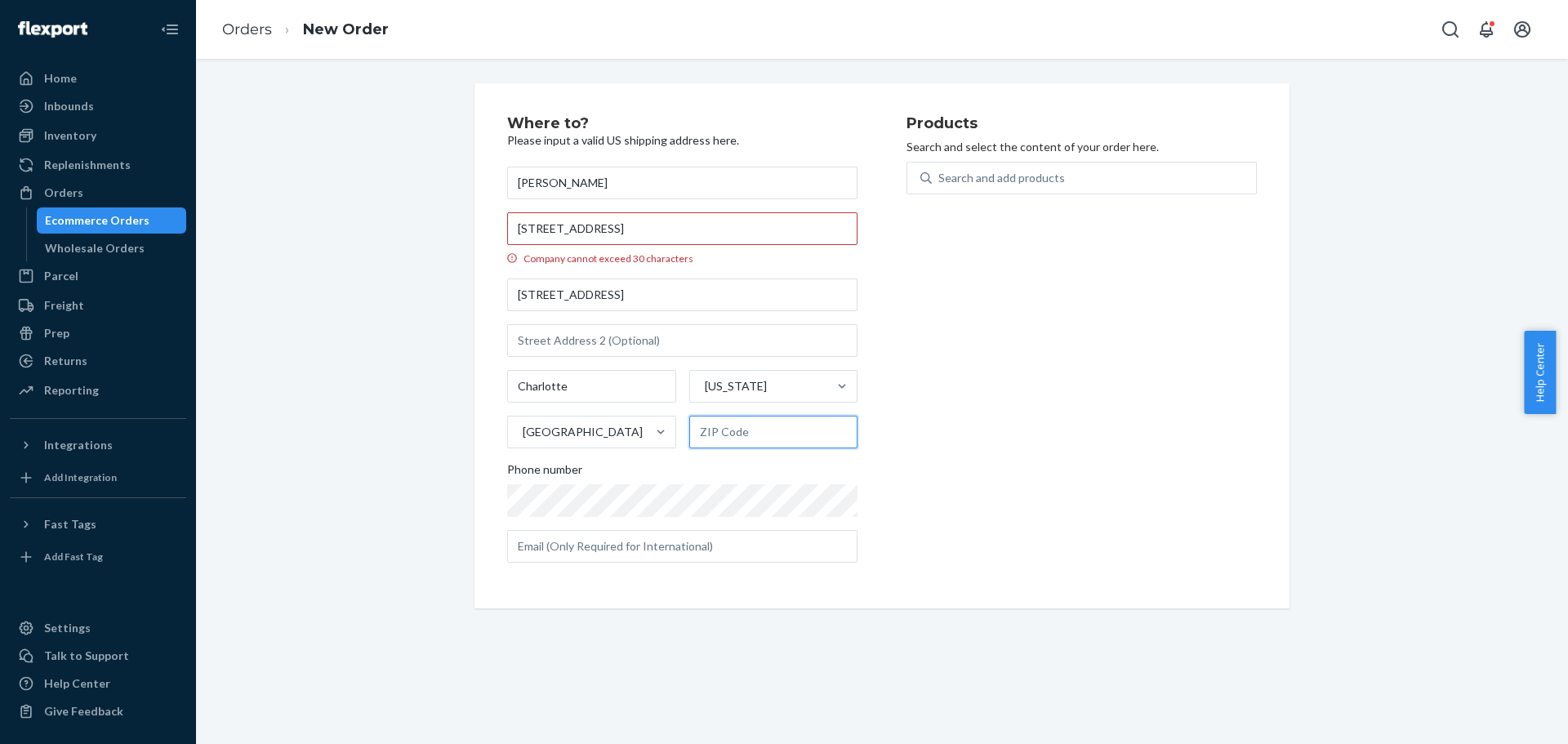
click at [740, 422] on input "text" at bounding box center [773, 432] width 169 height 33
paste input "28278"
type input "28278"
click at [772, 225] on input "10629 Moonlight Bay Way Charlotte, NC 28278" at bounding box center [682, 229] width 351 height 33
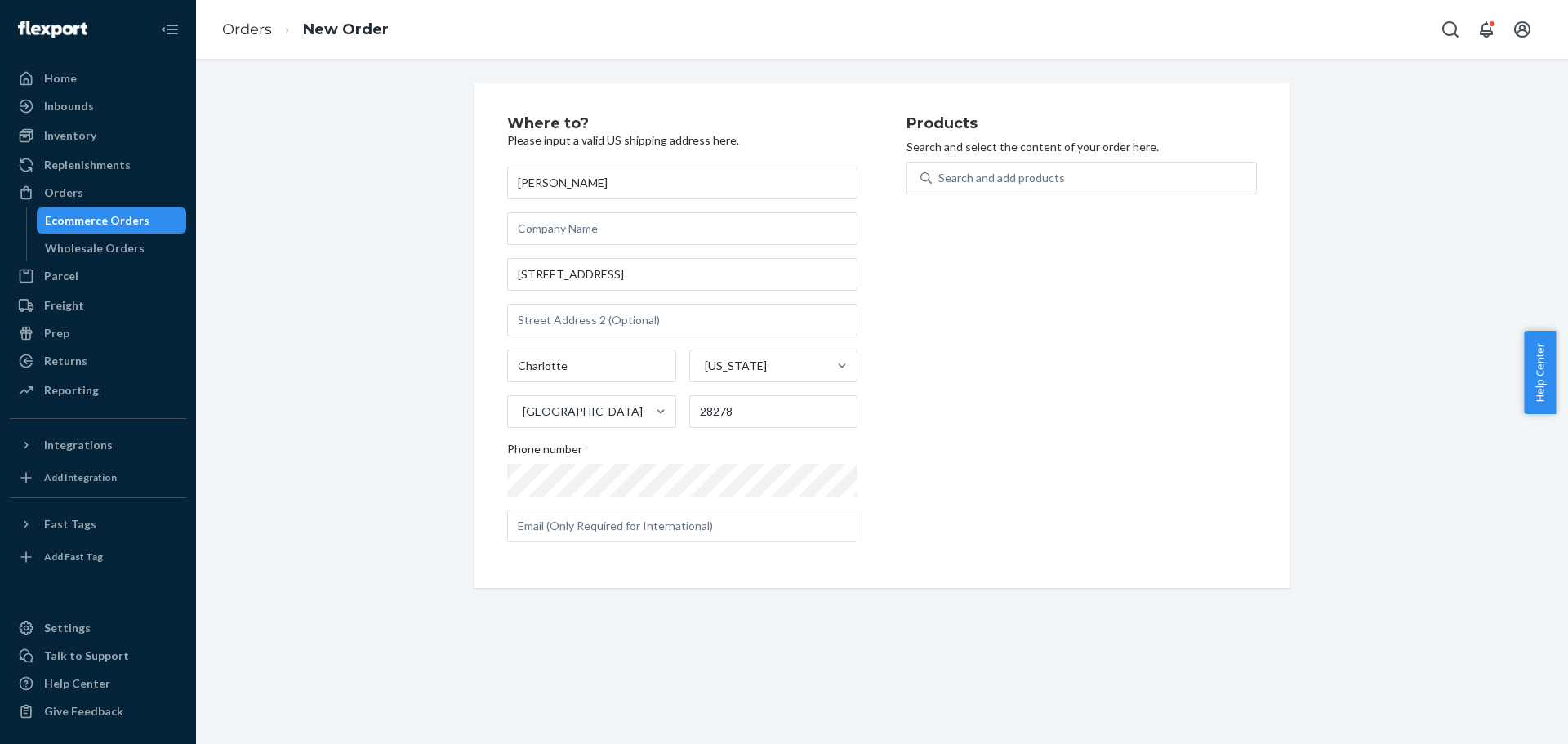
click at [952, 339] on div "Products Search and select the content of your order here. Search and add produ…" at bounding box center [1081, 336] width 351 height 440
click at [1062, 183] on div "Search and add products" at bounding box center [1094, 178] width 324 height 29
click at [940, 183] on input "Search and add products" at bounding box center [939, 178] width 2 height 16
click at [984, 188] on div "Search and add products" at bounding box center [1094, 178] width 324 height 29
click at [940, 186] on input "0 results available. Use Up and Down to choose options, press Enter to select t…" at bounding box center [939, 178] width 2 height 16
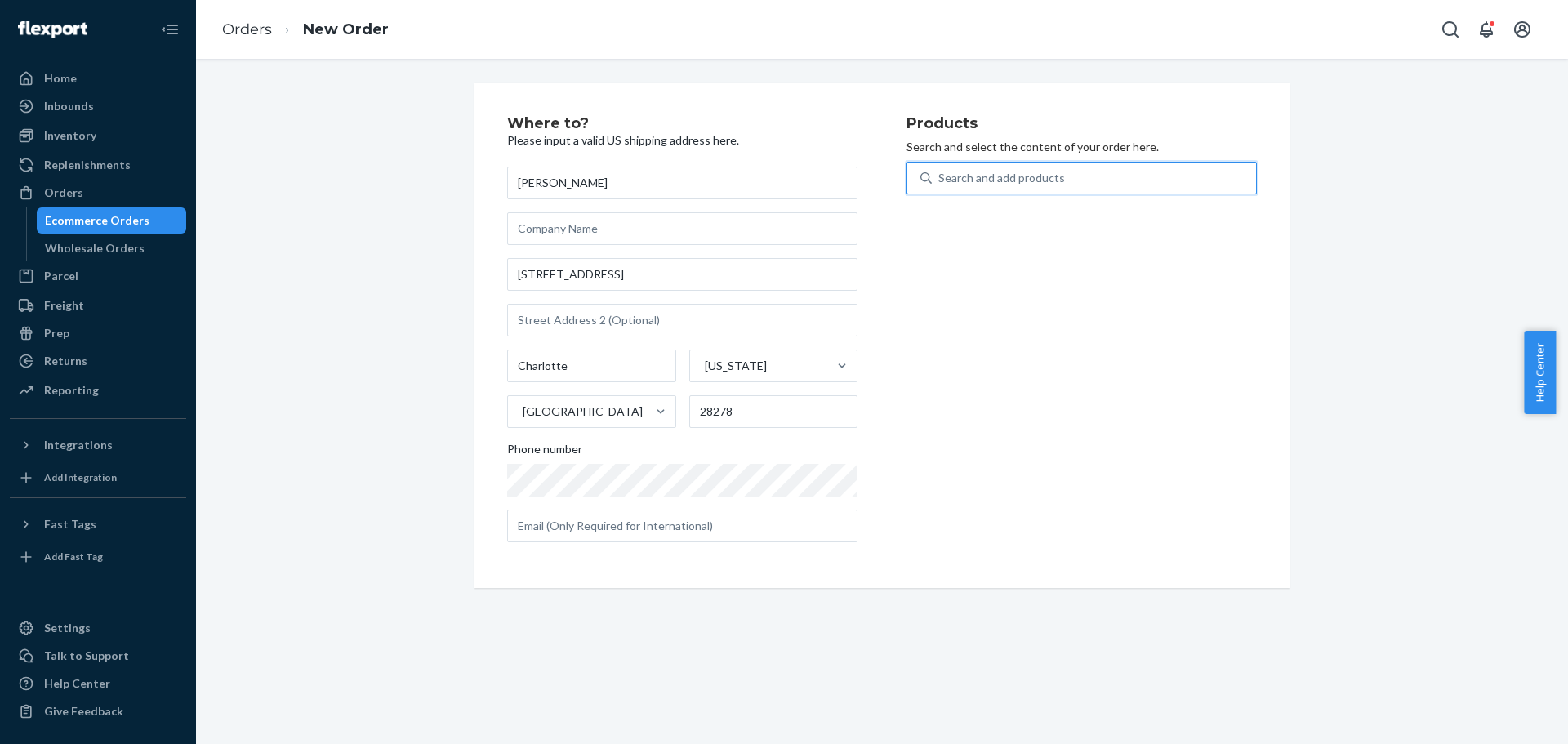
paste input "195893348053"
type input "195893348053"
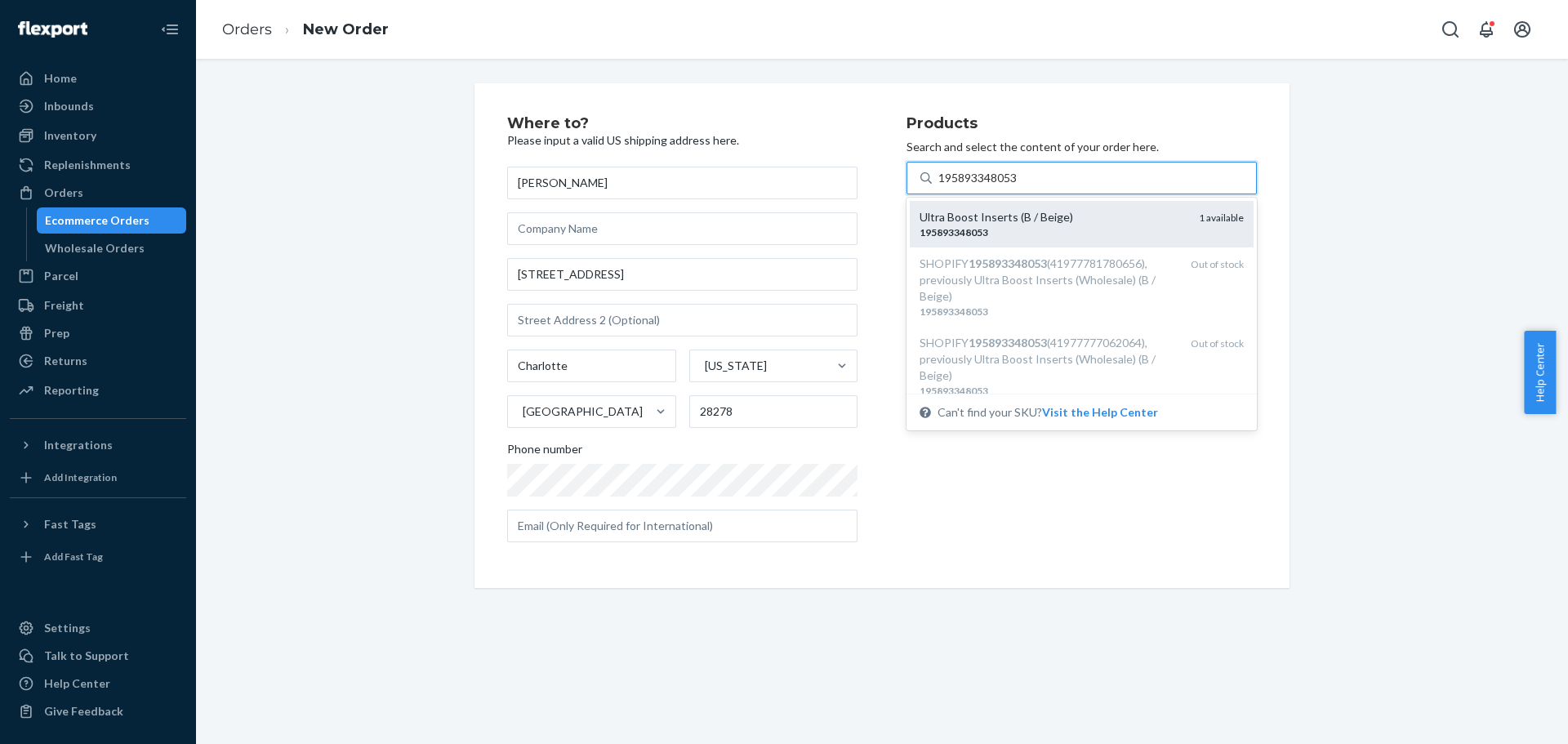
click at [1042, 232] on div "195893348053" at bounding box center [1053, 232] width 267 height 14
click at [1019, 186] on input "195893348053" at bounding box center [979, 178] width 81 height 16
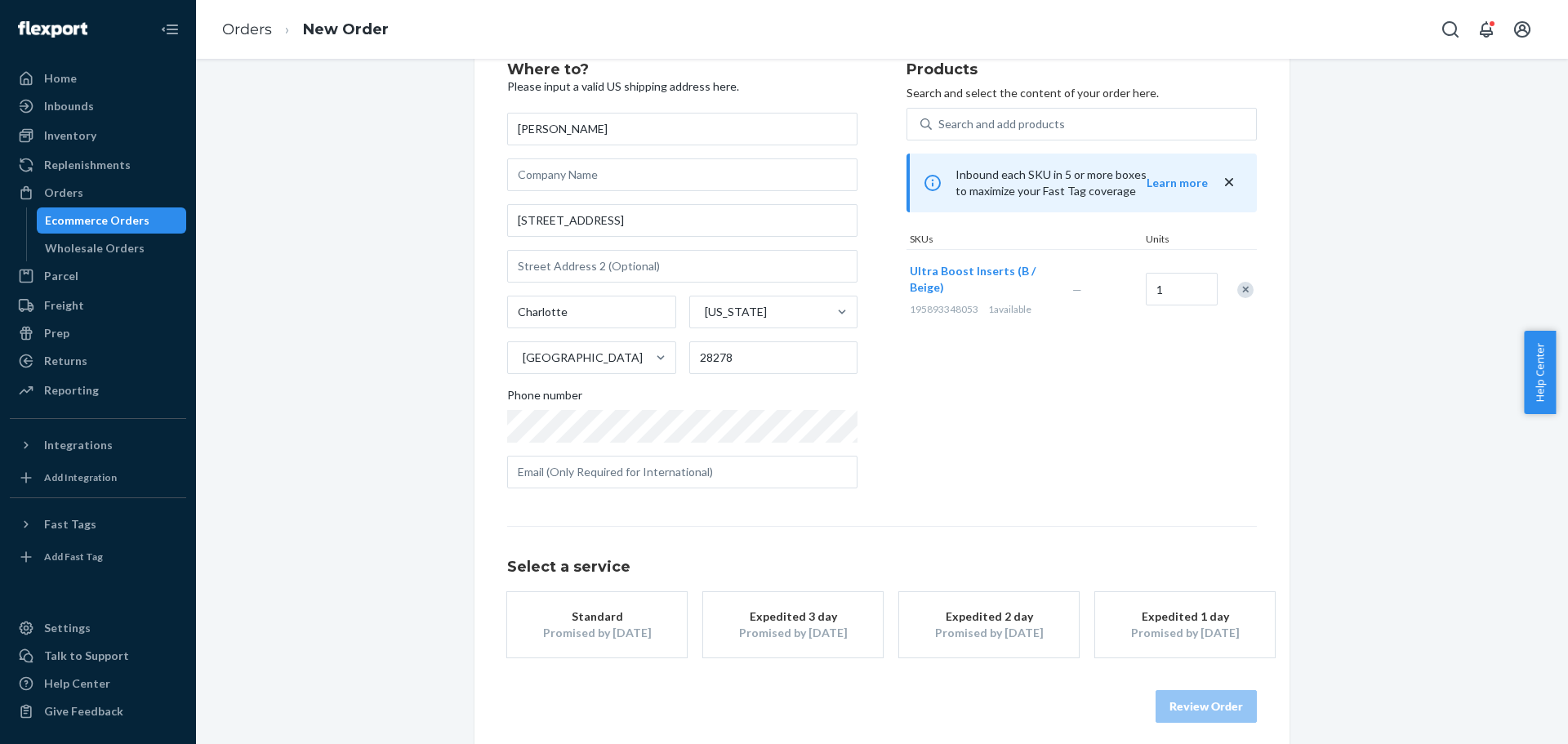
scroll to position [65, 0]
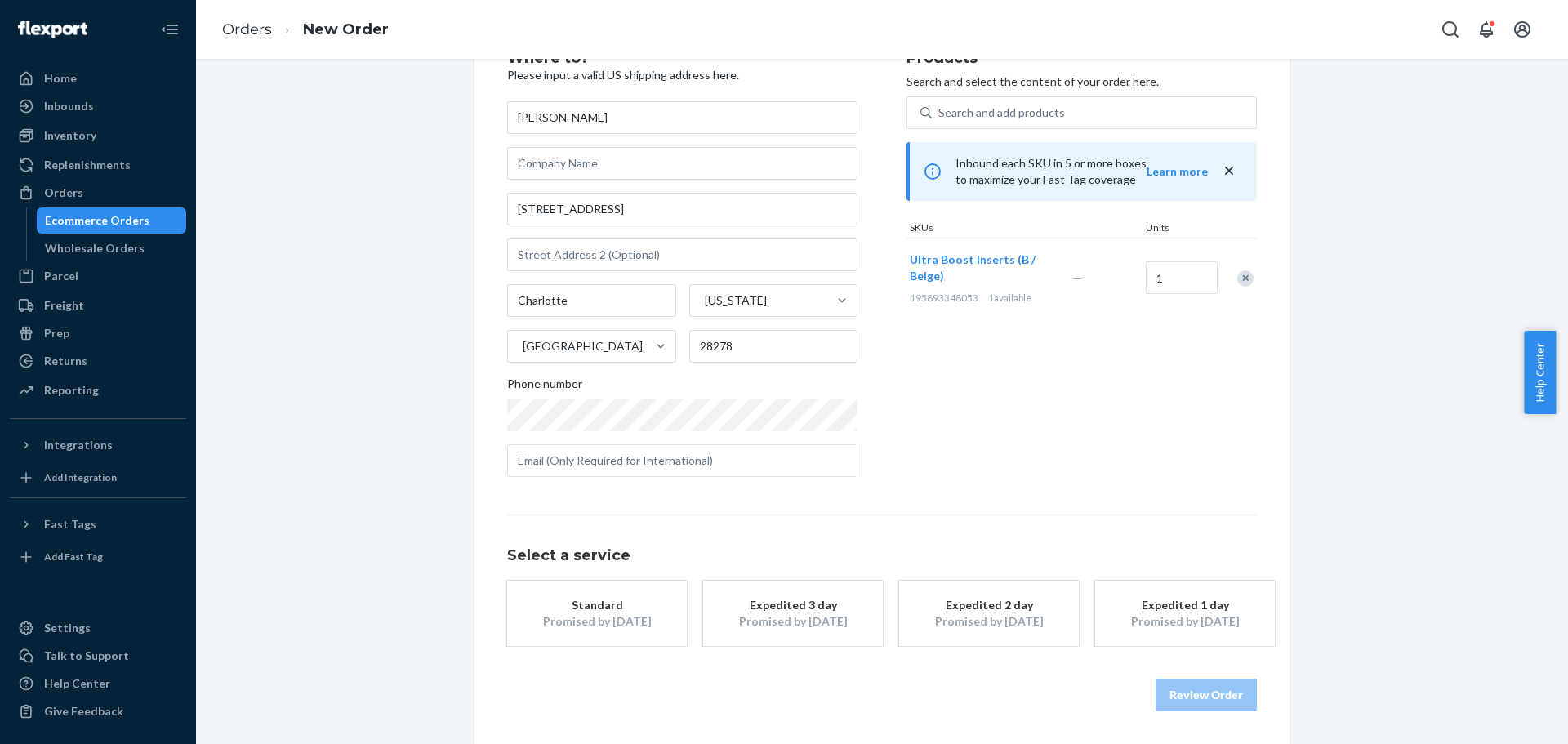
drag, startPoint x: 1351, startPoint y: 471, endPoint x: 1318, endPoint y: 548, distance: 83.8
click at [991, 636] on button "Expedited 2 day Promised by Sep 24, 2025" at bounding box center [989, 613] width 180 height 65
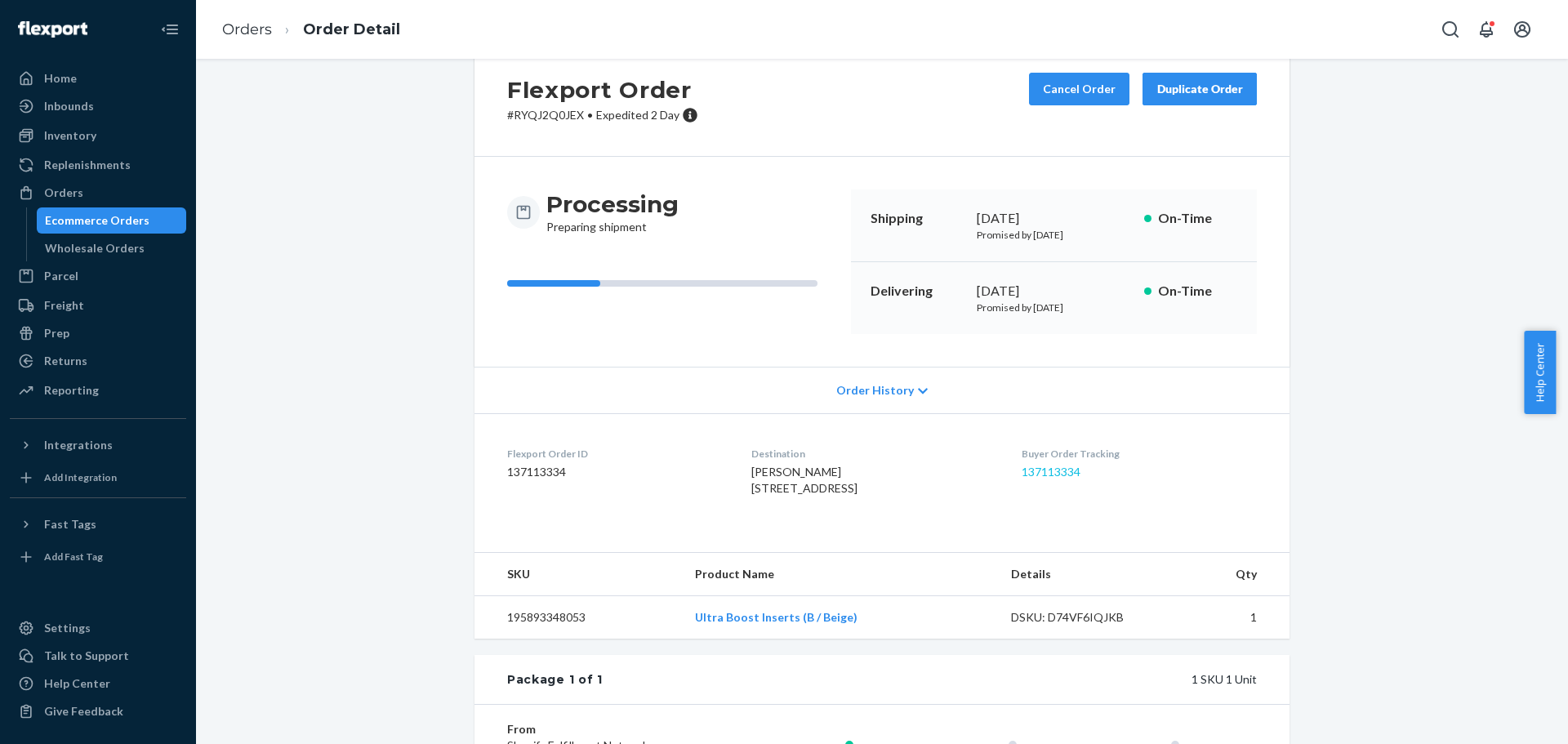
drag, startPoint x: 1305, startPoint y: 424, endPoint x: 1059, endPoint y: 446, distance: 247.0
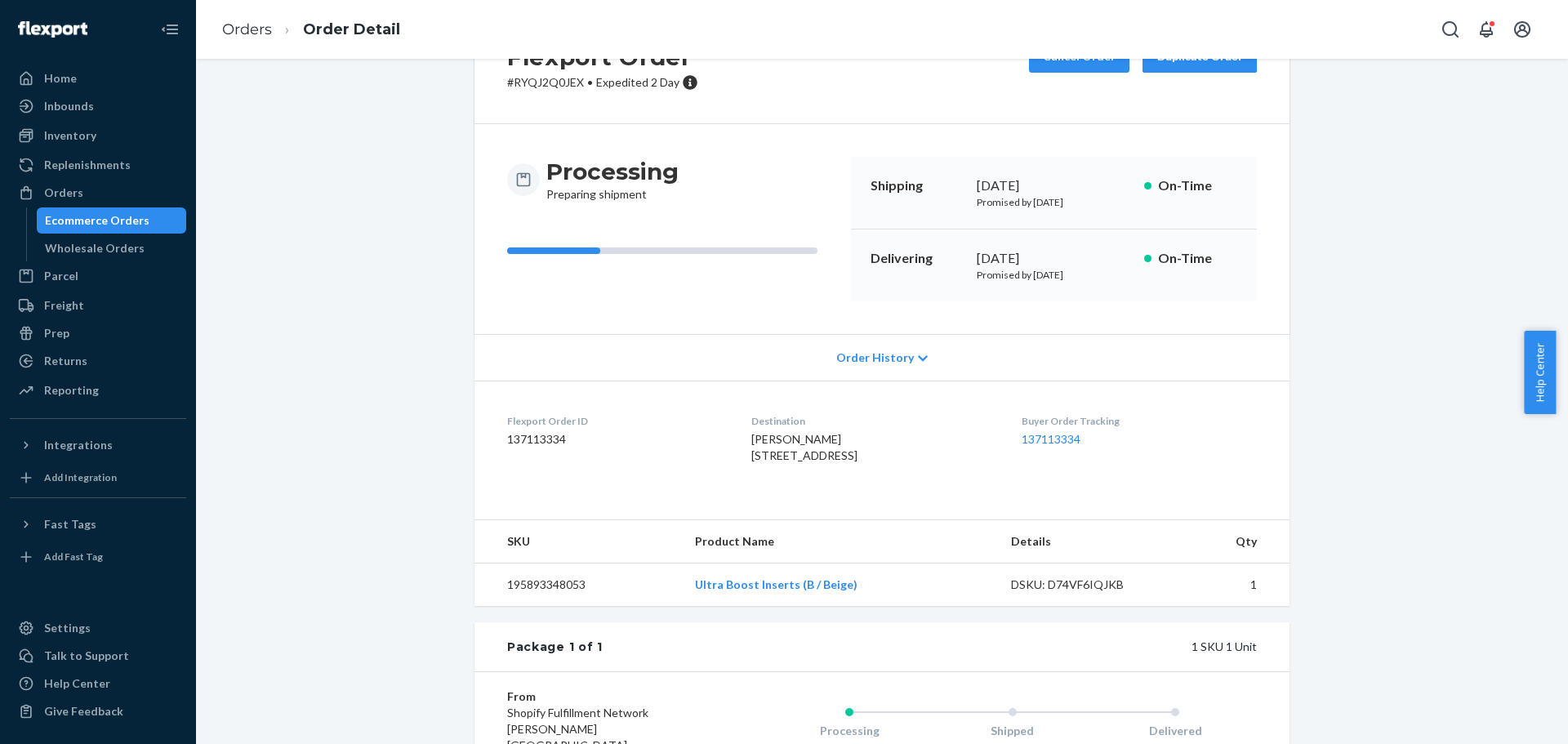
drag, startPoint x: 737, startPoint y: 458, endPoint x: 844, endPoint y: 477, distance: 108.7
click at [842, 462] on span "[PERSON_NAME] [STREET_ADDRESS]" at bounding box center [804, 447] width 106 height 30
copy span "[STREET_ADDRESS]"
drag, startPoint x: 1378, startPoint y: 150, endPoint x: 1376, endPoint y: 121, distance: 29.1
click at [1377, 133] on div "Flexport Order # RYQJ2Q0JEX • Expedited 2 Day Cancel Order Duplicate Order Proc…" at bounding box center [882, 474] width 1348 height 932
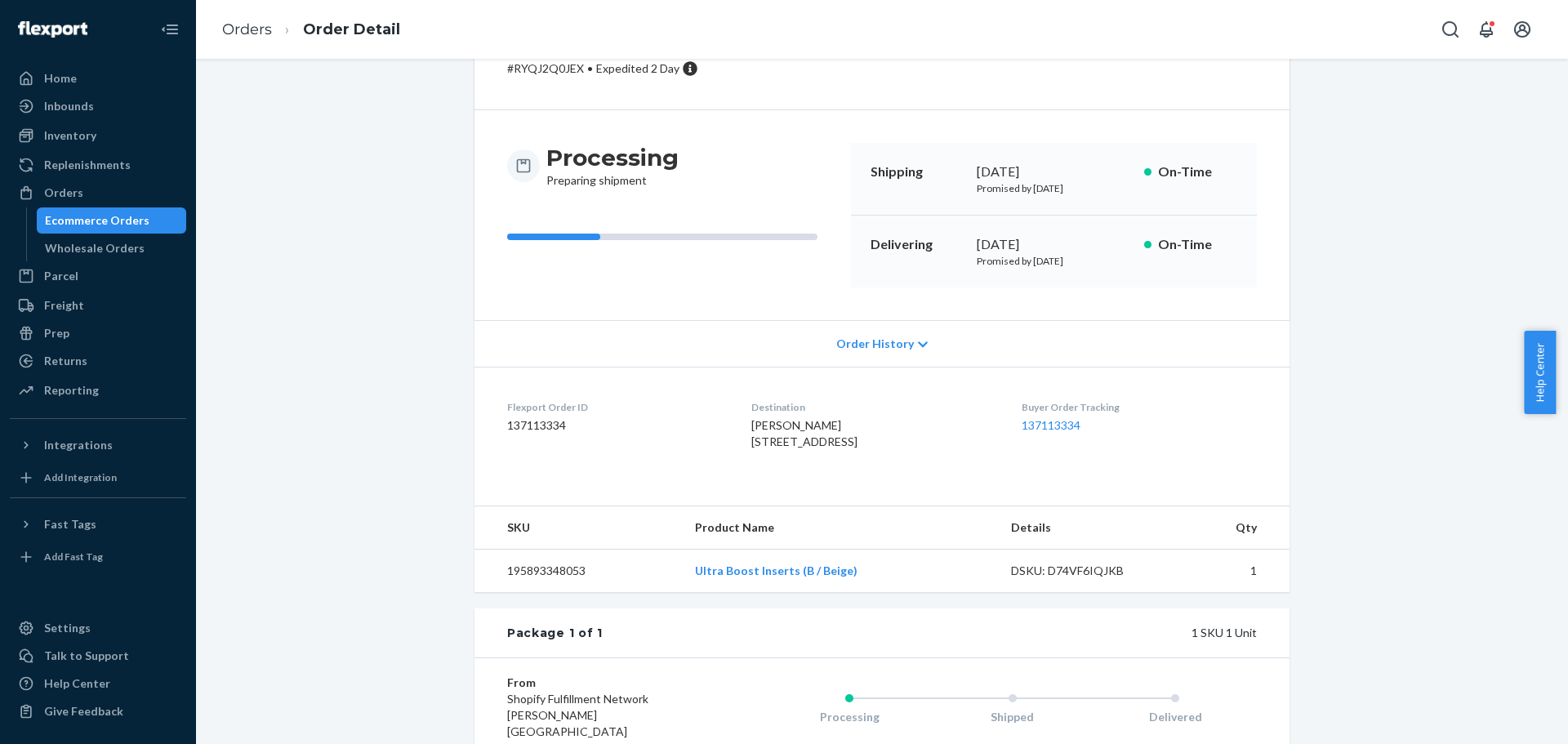
drag, startPoint x: 491, startPoint y: 393, endPoint x: 491, endPoint y: 431, distance: 38.0
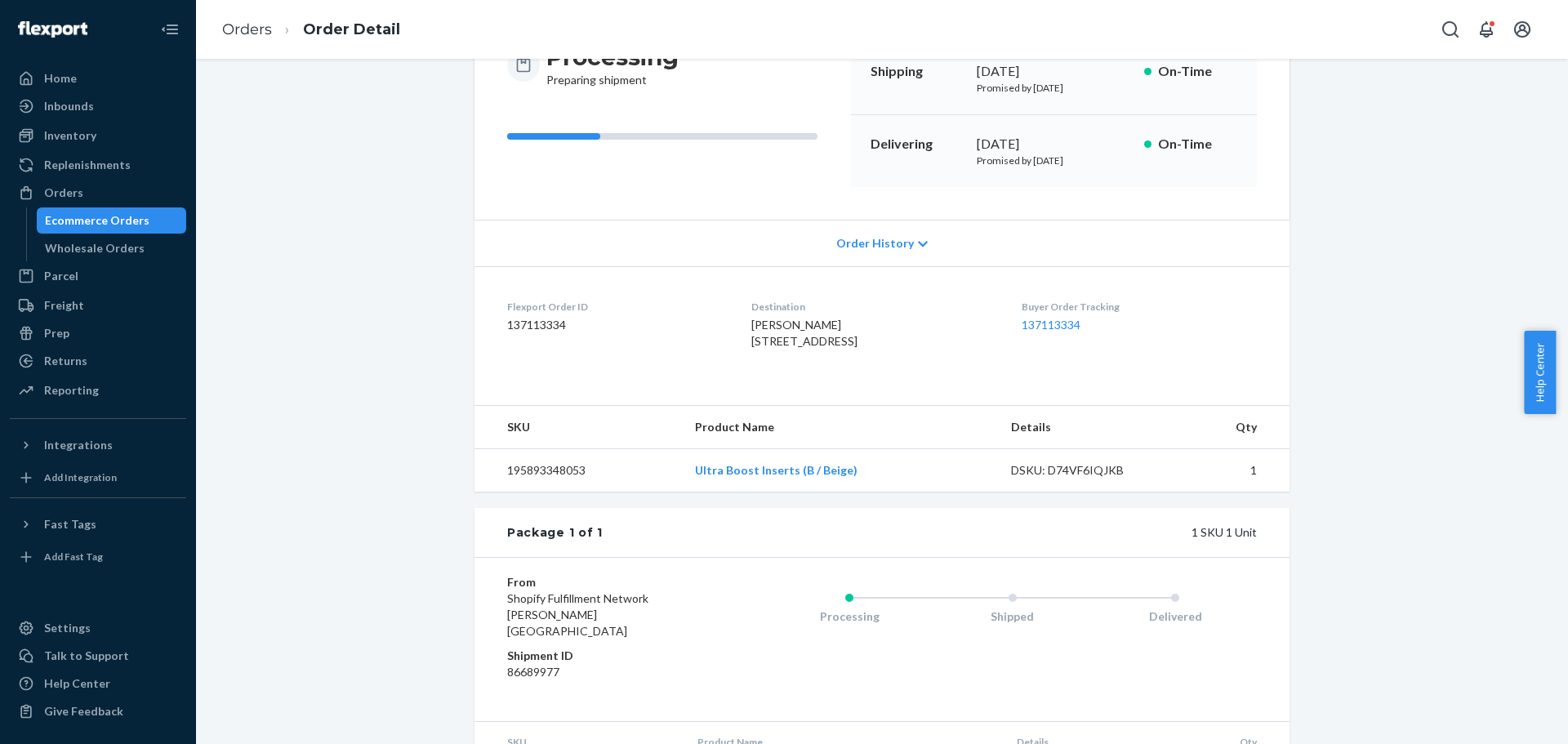
drag, startPoint x: 1386, startPoint y: 275, endPoint x: 1375, endPoint y: 337, distance: 63.0
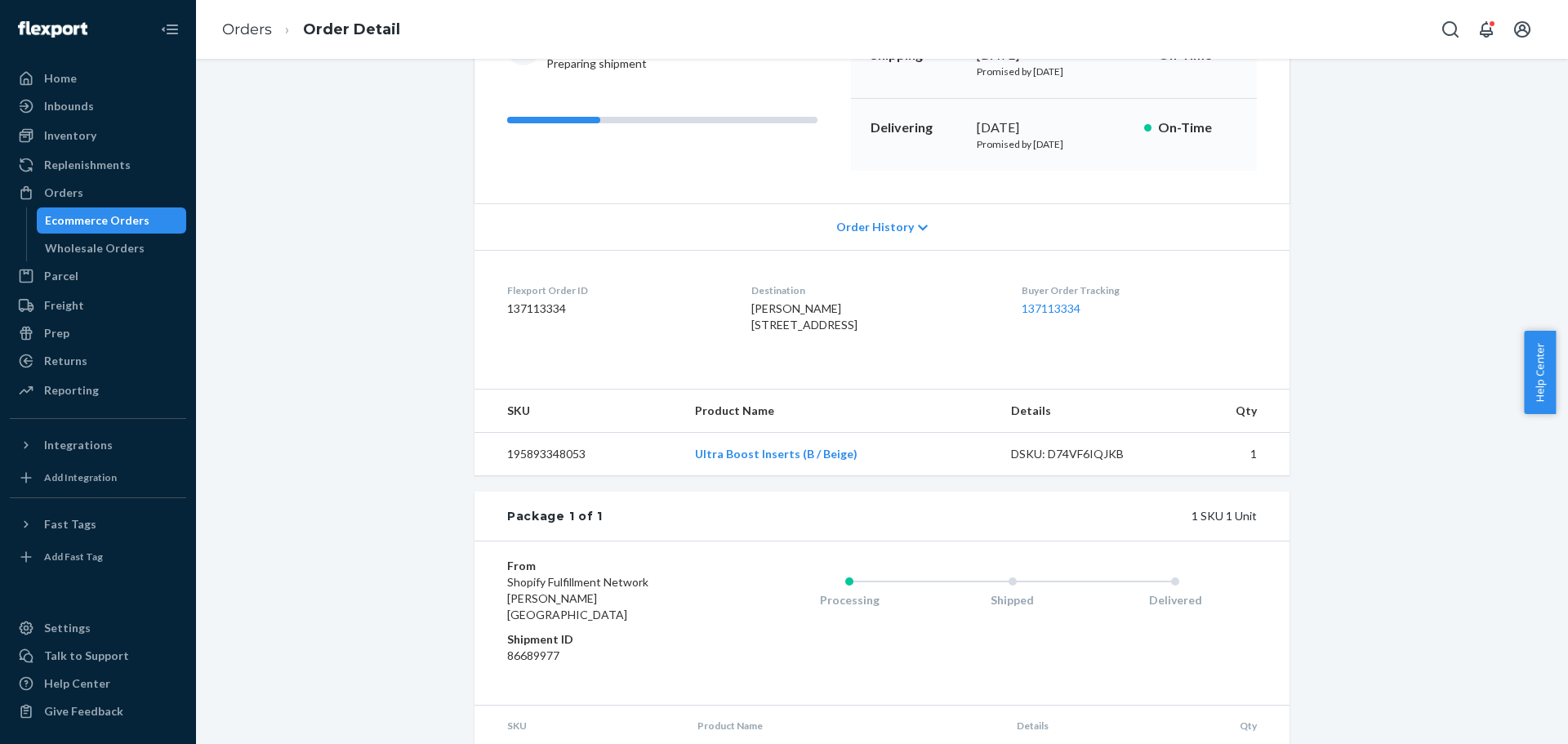
drag, startPoint x: 1371, startPoint y: 390, endPoint x: 1362, endPoint y: 432, distance: 43.0
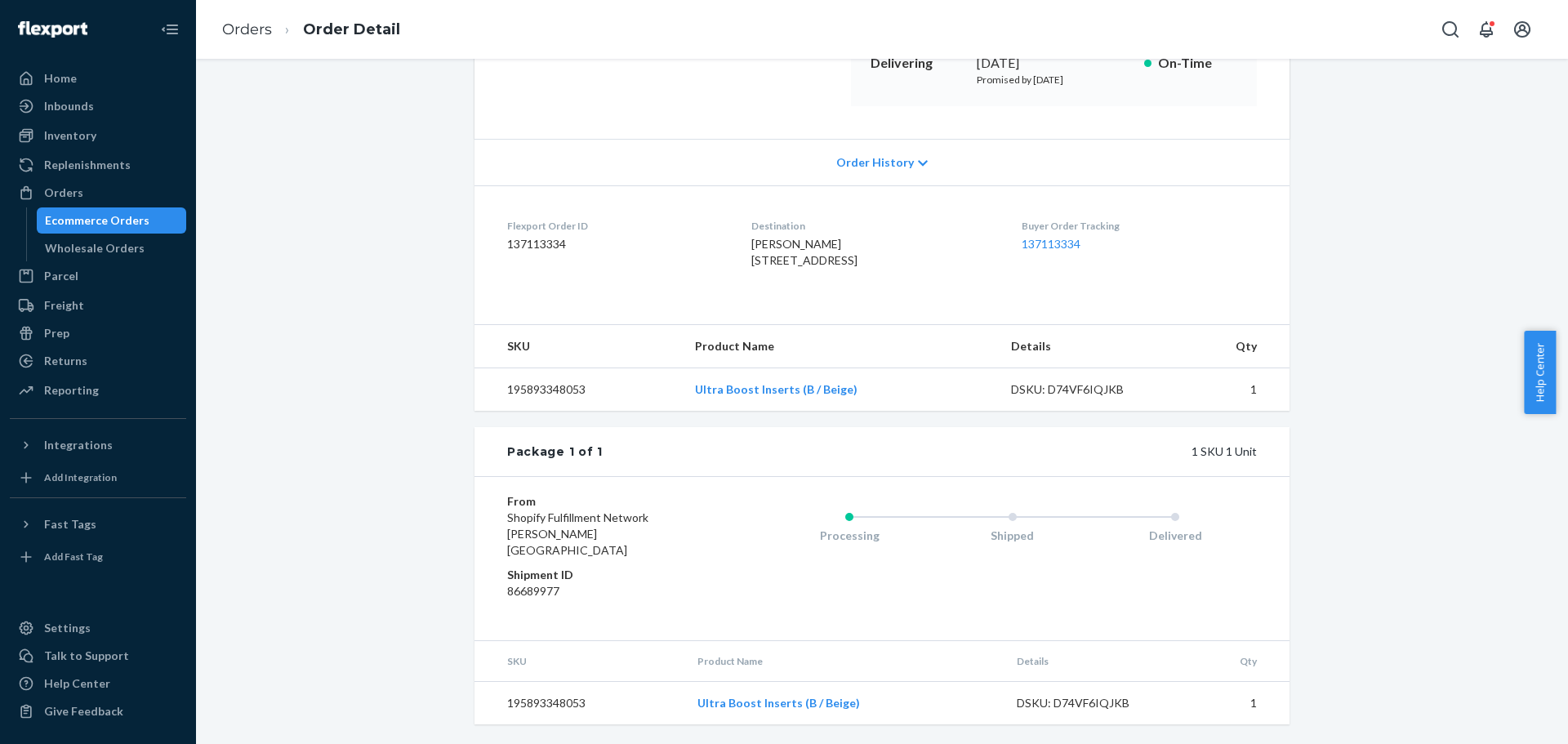
scroll to position [287, 0]
drag, startPoint x: 393, startPoint y: 494, endPoint x: 393, endPoint y: 527, distance: 33.0
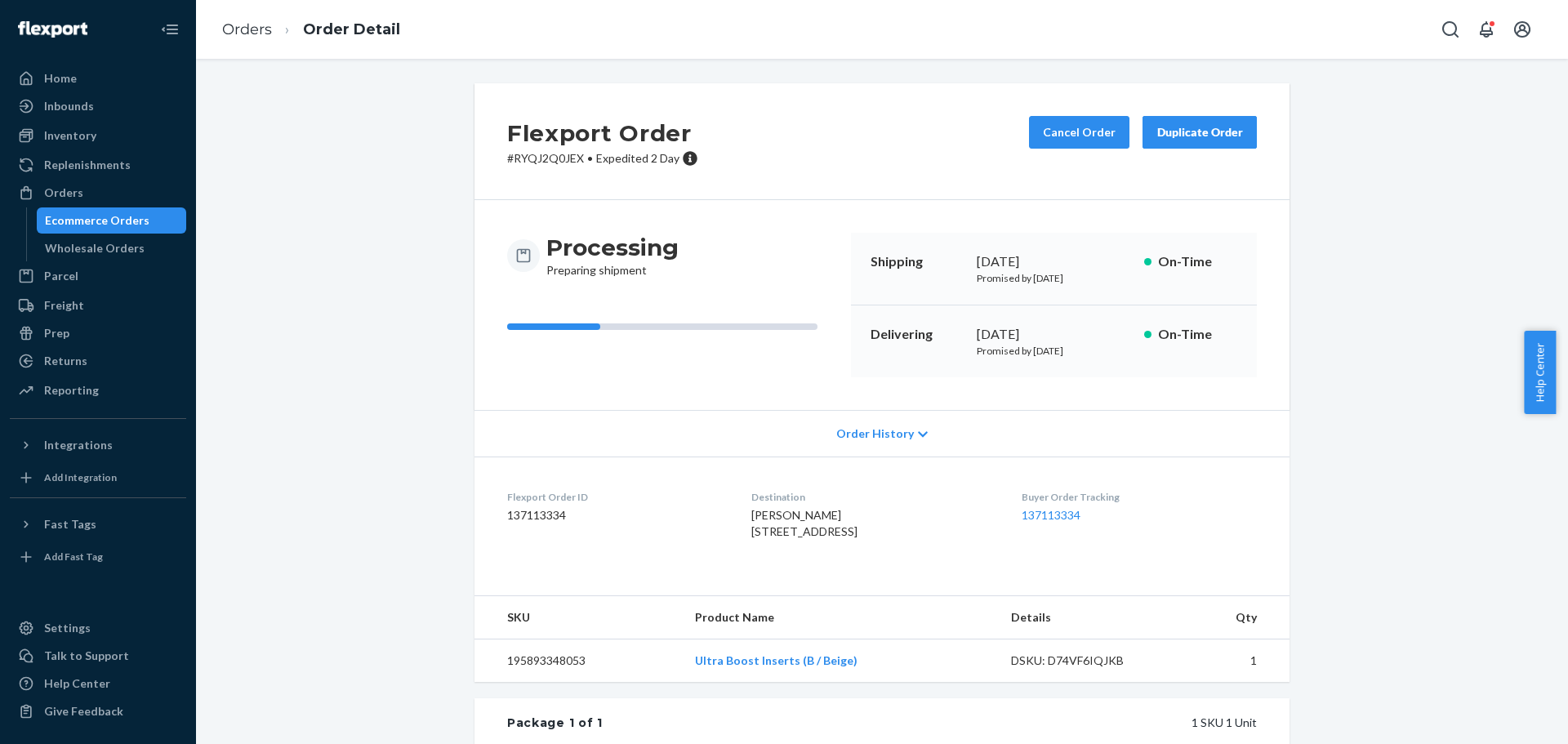
drag, startPoint x: 393, startPoint y: 526, endPoint x: 394, endPoint y: 384, distance: 142.0
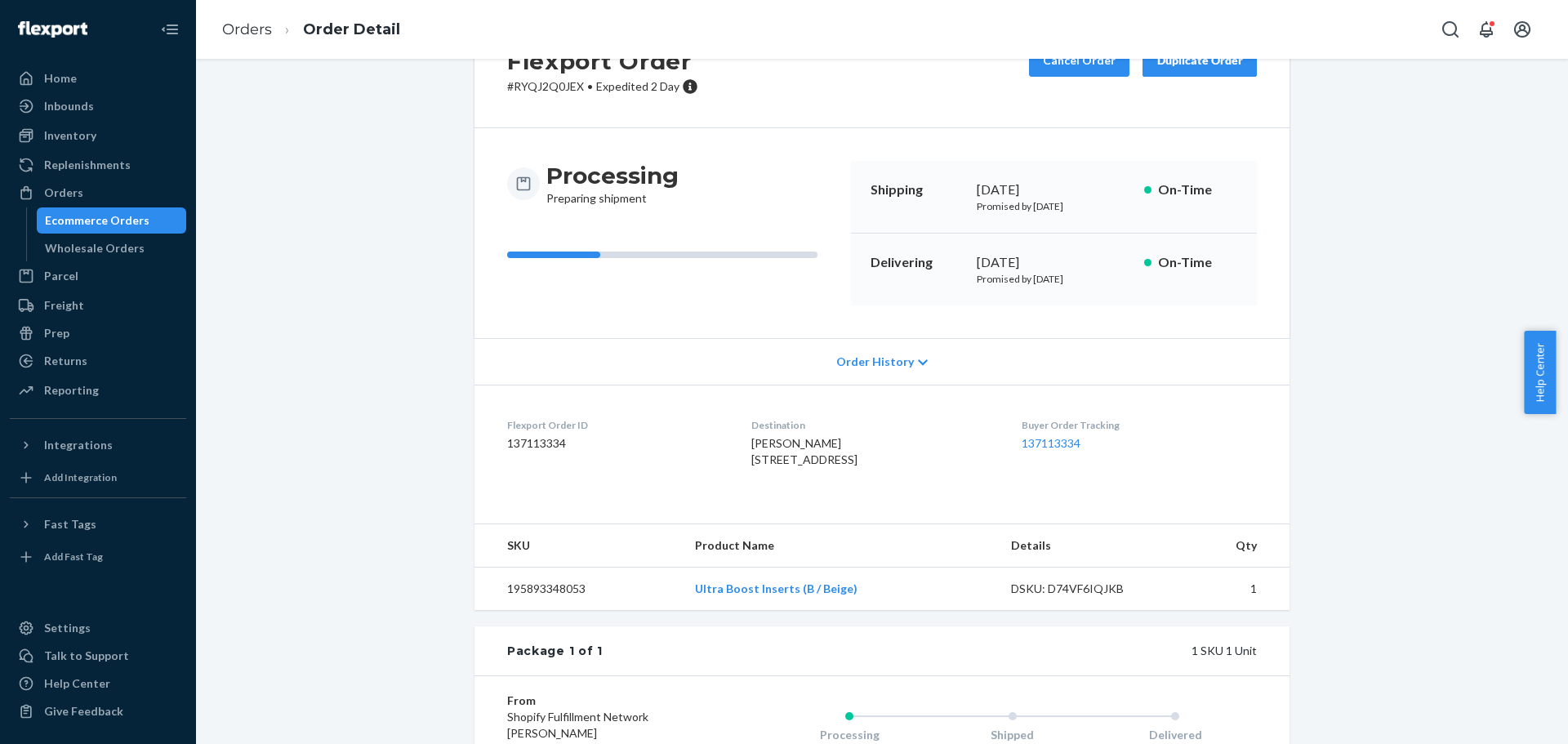
drag, startPoint x: 1338, startPoint y: 432, endPoint x: 1335, endPoint y: 444, distance: 12.4
